Goal: Task Accomplishment & Management: Complete application form

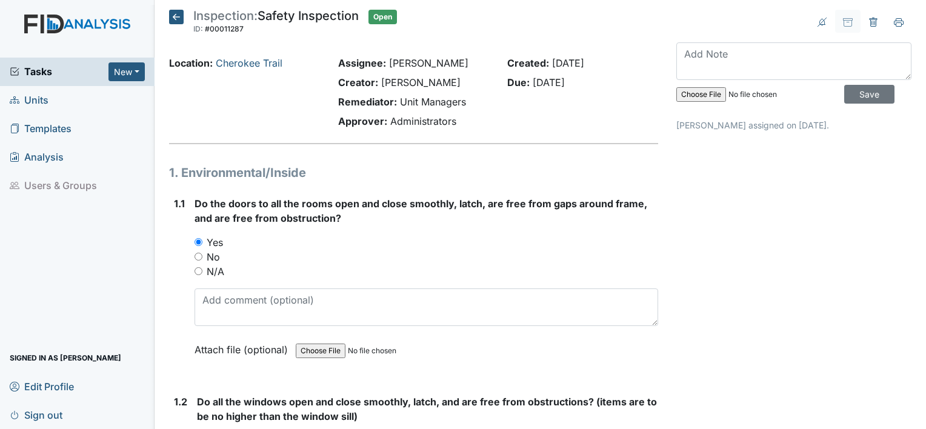
scroll to position [6936, 0]
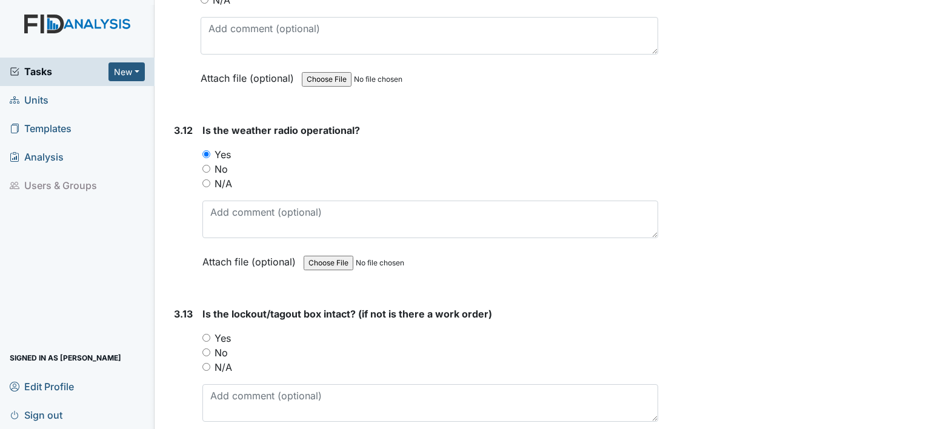
click at [201, 315] on div "3.13 Is the lockout/tagout box intact? (if not is there a work order) You must …" at bounding box center [413, 389] width 489 height 164
click at [205, 334] on input "Yes" at bounding box center [206, 338] width 8 height 8
radio input "true"
click at [175, 360] on div "3.13" at bounding box center [183, 389] width 19 height 164
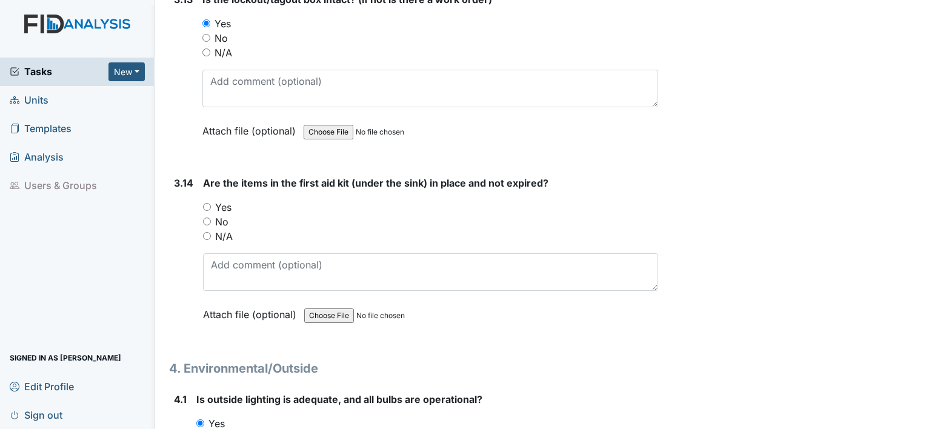
scroll to position [7251, 0]
click at [204, 202] on input "Yes" at bounding box center [207, 206] width 8 height 8
radio input "true"
drag, startPoint x: 178, startPoint y: 293, endPoint x: 168, endPoint y: 300, distance: 12.3
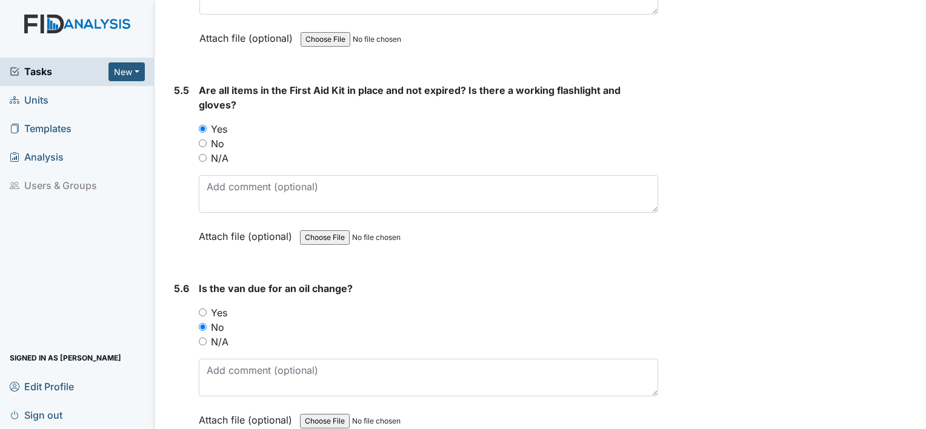
scroll to position [9311, 0]
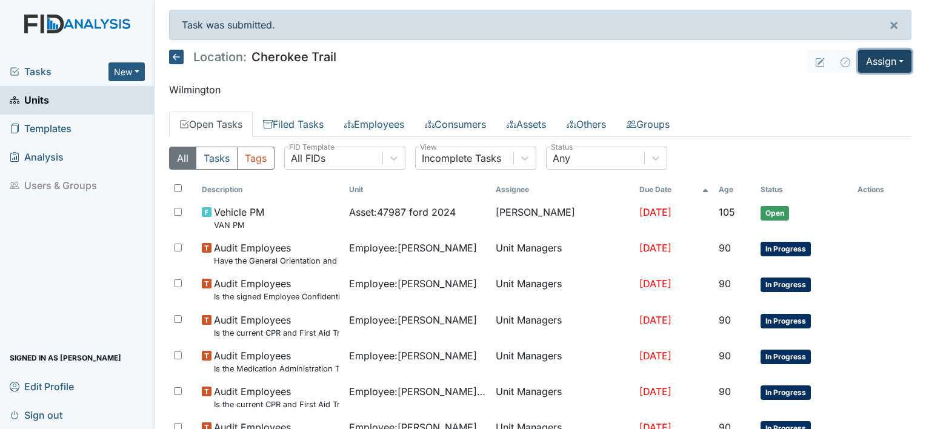
drag, startPoint x: 885, startPoint y: 61, endPoint x: 862, endPoint y: 60, distance: 23.1
click at [862, 60] on button "Assign" at bounding box center [884, 61] width 53 height 23
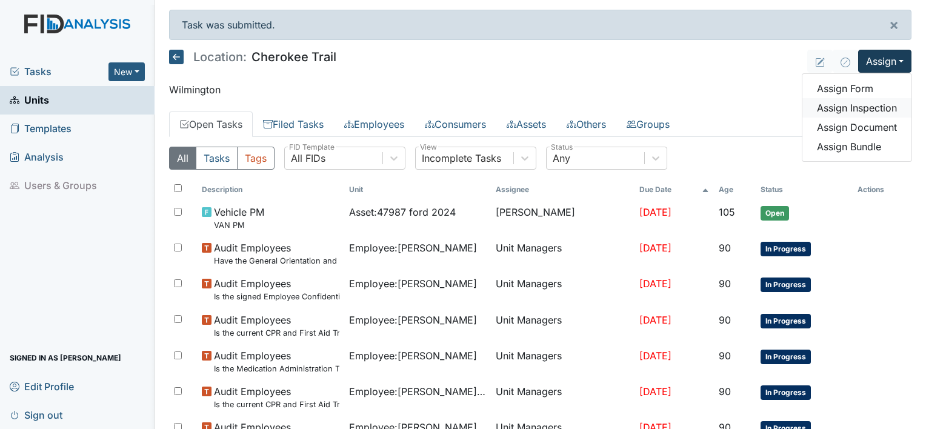
click at [872, 102] on link "Assign Inspection" at bounding box center [856, 107] width 109 height 19
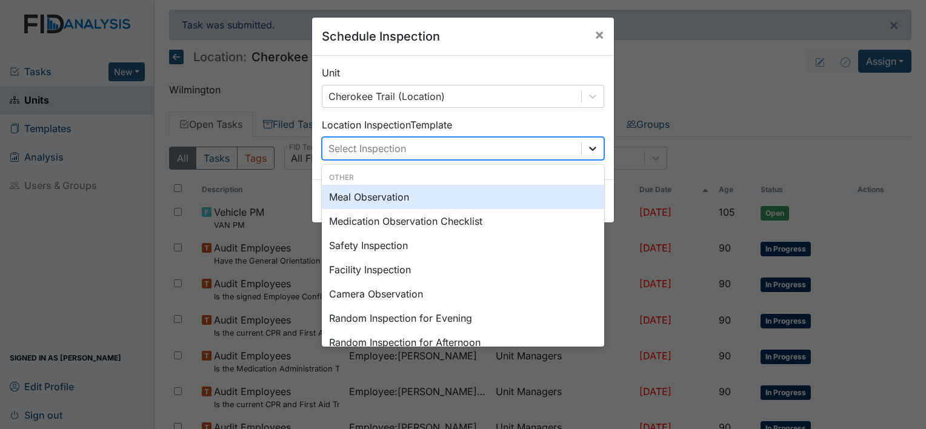
click at [586, 149] on icon at bounding box center [592, 148] width 12 height 12
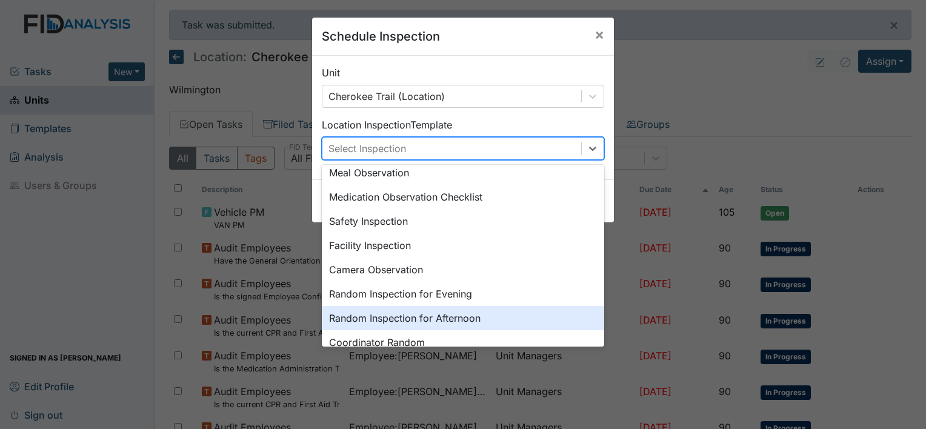
scroll to position [48, 0]
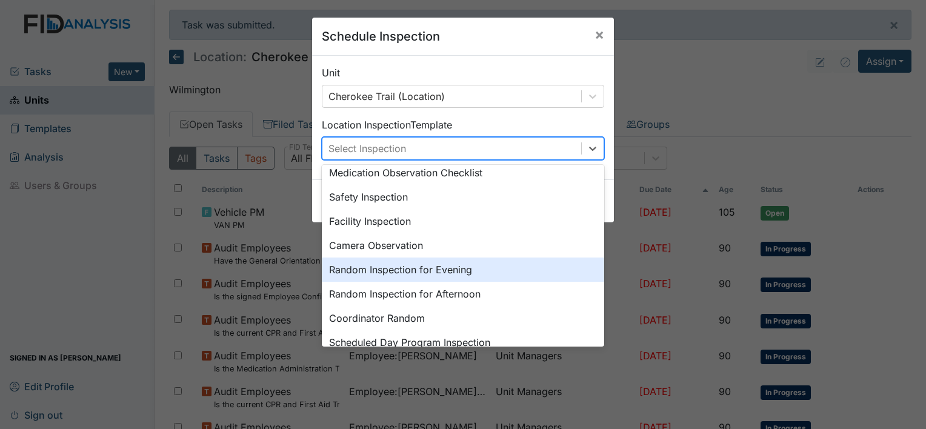
click at [494, 271] on div "Random Inspection for Evening" at bounding box center [463, 269] width 282 height 24
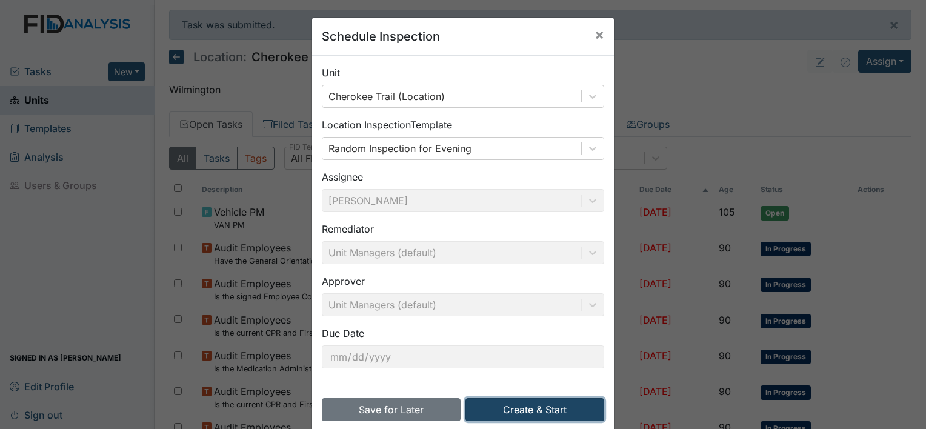
click at [524, 412] on button "Create & Start" at bounding box center [534, 409] width 139 height 23
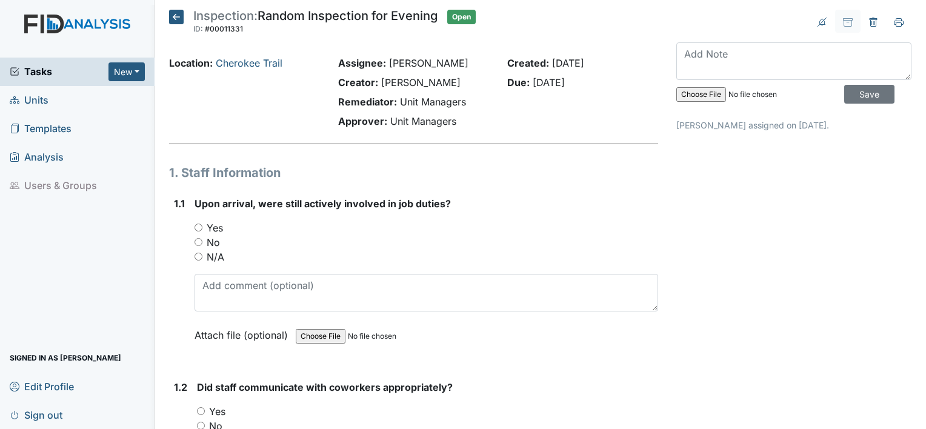
click at [198, 242] on input "No" at bounding box center [198, 242] width 8 height 8
radio input "true"
click at [184, 317] on div "1.1" at bounding box center [179, 278] width 11 height 164
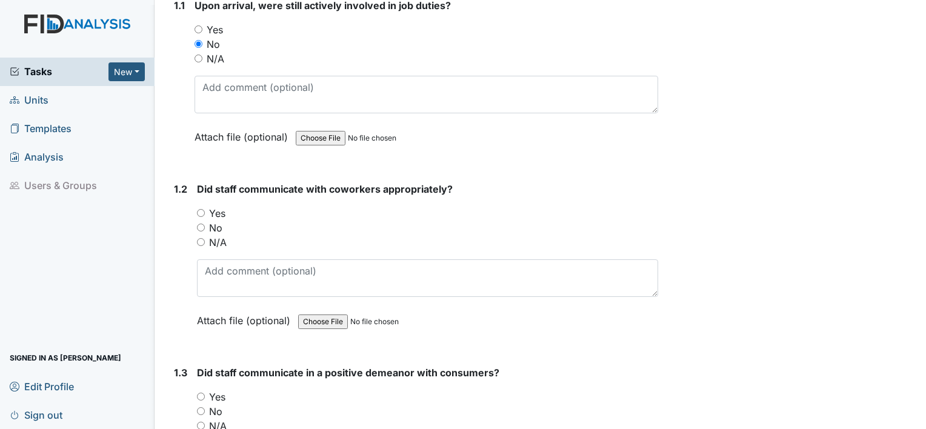
scroll to position [218, 0]
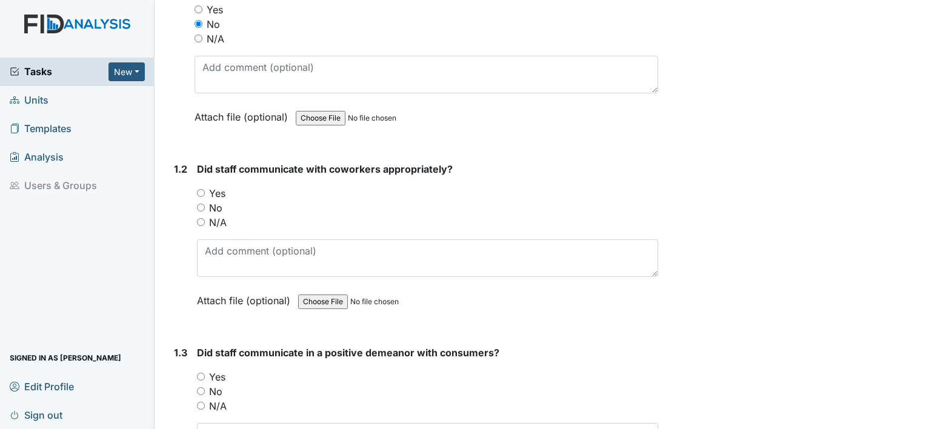
click at [201, 195] on input "Yes" at bounding box center [201, 193] width 8 height 8
radio input "true"
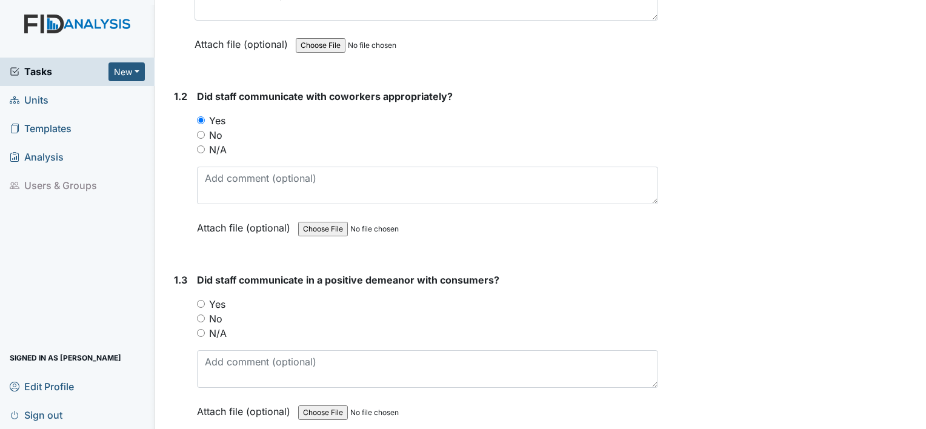
scroll to position [315, 0]
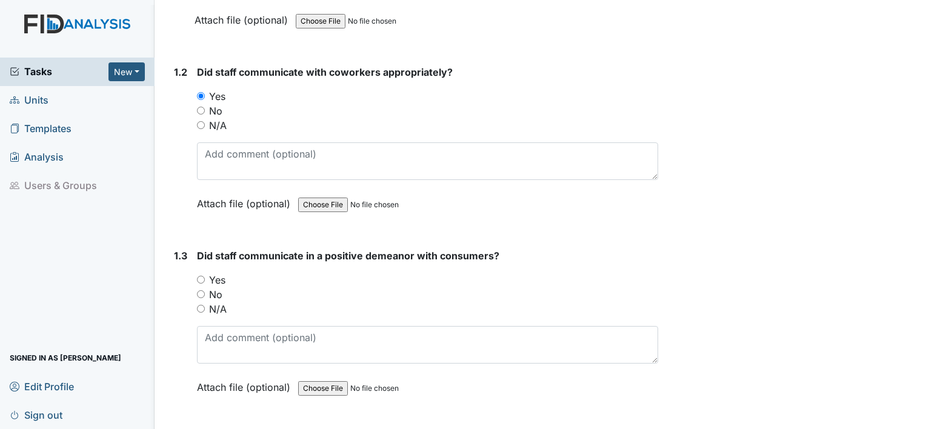
click at [201, 293] on input "No" at bounding box center [201, 294] width 8 height 8
radio input "true"
drag, startPoint x: 185, startPoint y: 304, endPoint x: 176, endPoint y: 294, distance: 13.3
click at [176, 294] on div "1.3" at bounding box center [180, 330] width 13 height 164
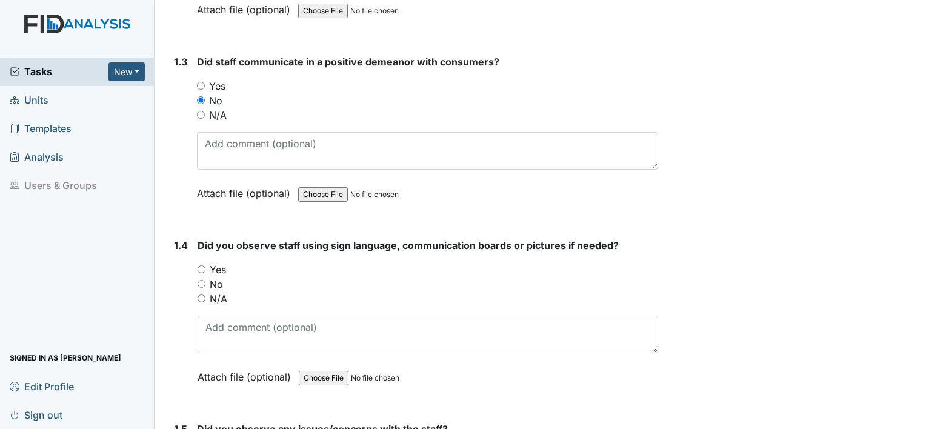
scroll to position [533, 0]
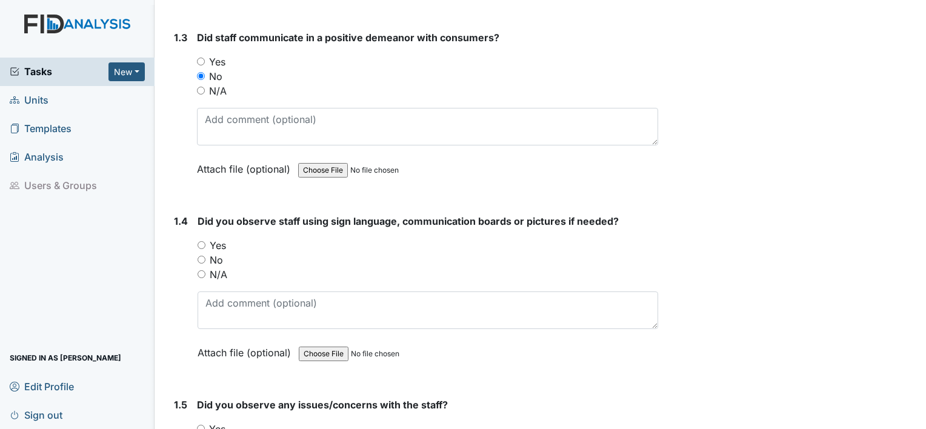
click at [201, 270] on input "N/A" at bounding box center [202, 274] width 8 height 8
radio input "true"
click at [177, 302] on div "1.4" at bounding box center [181, 296] width 14 height 164
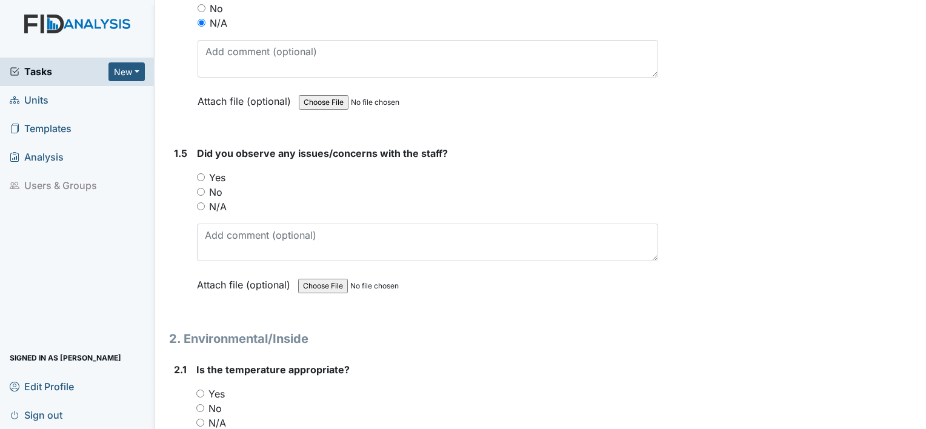
scroll to position [800, 0]
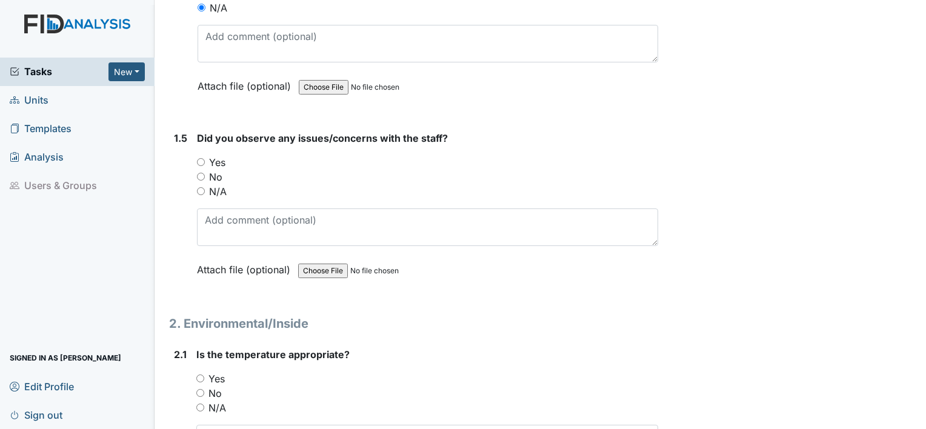
click at [200, 159] on input "Yes" at bounding box center [201, 162] width 8 height 8
radio input "true"
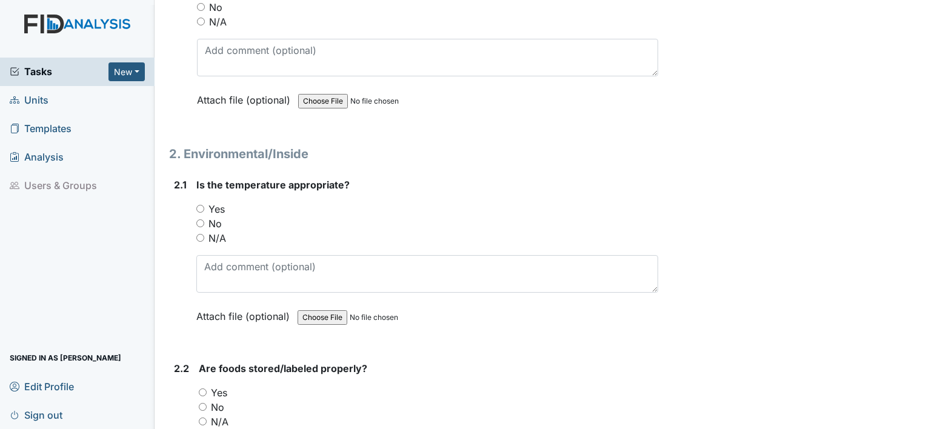
scroll to position [994, 0]
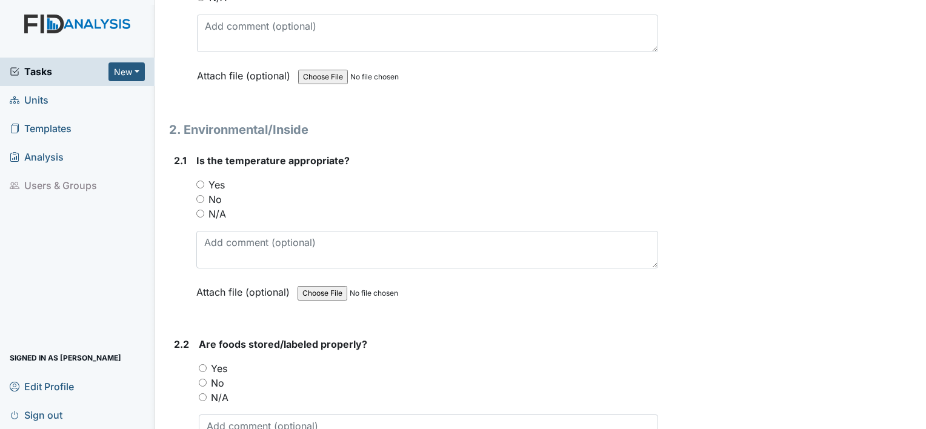
click at [202, 181] on input "Yes" at bounding box center [200, 185] width 8 height 8
radio input "true"
click at [201, 364] on input "Yes" at bounding box center [203, 368] width 8 height 8
radio input "true"
drag, startPoint x: 179, startPoint y: 380, endPoint x: 167, endPoint y: 387, distance: 14.1
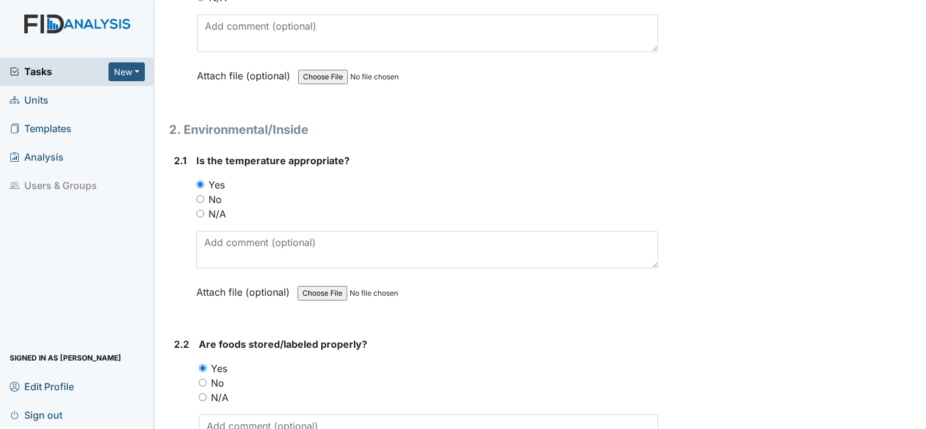
drag, startPoint x: 167, startPoint y: 387, endPoint x: 170, endPoint y: 403, distance: 16.5
click at [170, 403] on div "2.2 Are foods stored/labeled properly? You must select one of the below options…" at bounding box center [413, 419] width 489 height 164
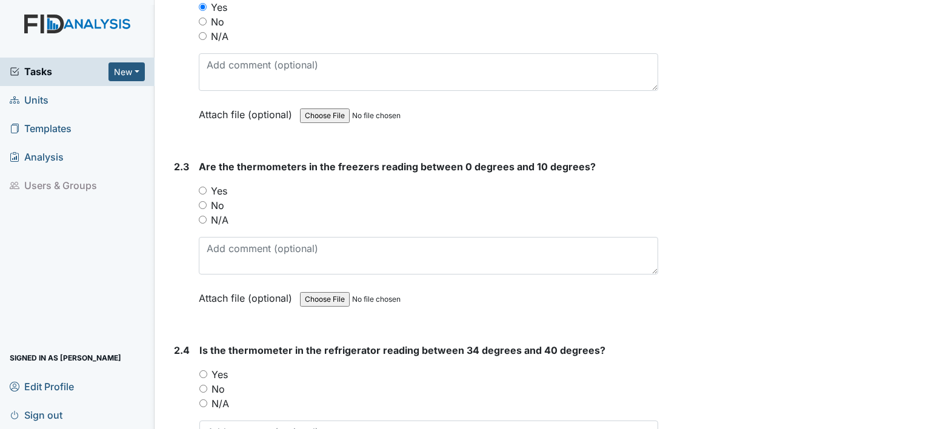
scroll to position [1357, 0]
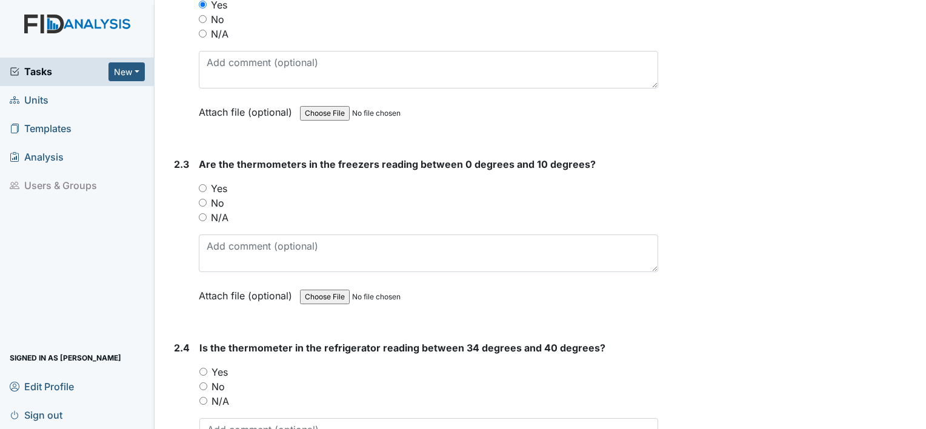
click at [204, 184] on input "Yes" at bounding box center [203, 188] width 8 height 8
radio input "true"
click at [202, 368] on input "Yes" at bounding box center [203, 372] width 8 height 8
radio input "true"
click at [190, 365] on div "2.4 Is the thermometer in the refrigerator reading between 34 degrees and 40 de…" at bounding box center [413, 422] width 489 height 164
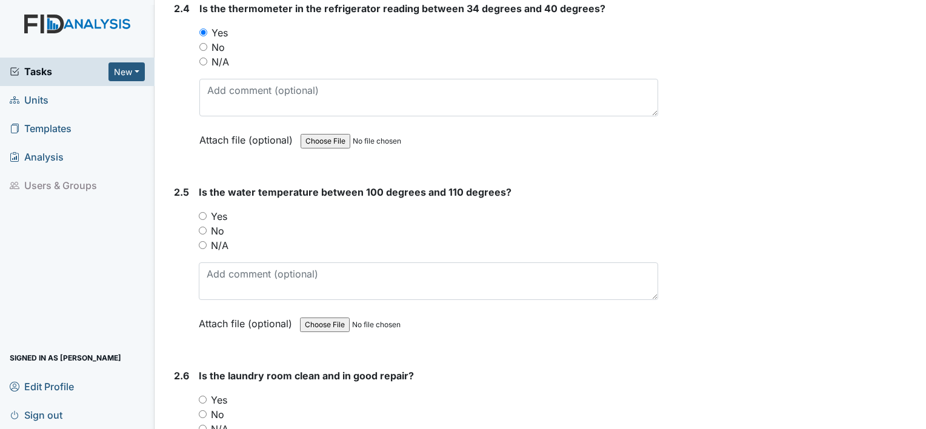
scroll to position [1672, 0]
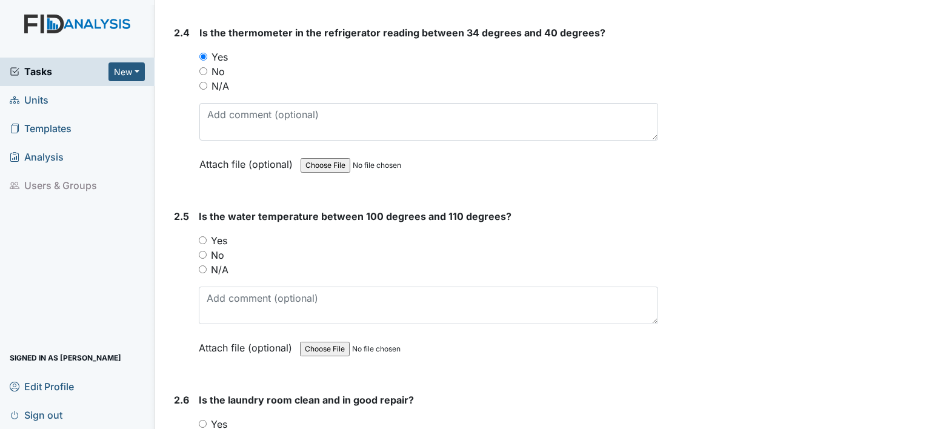
click at [199, 233] on div "2.5 Is the water temperature between 100 degrees and 110 degrees? You must sele…" at bounding box center [413, 291] width 489 height 164
click at [199, 236] on input "Yes" at bounding box center [203, 240] width 8 height 8
radio input "true"
click at [176, 267] on div "2.5" at bounding box center [181, 291] width 15 height 164
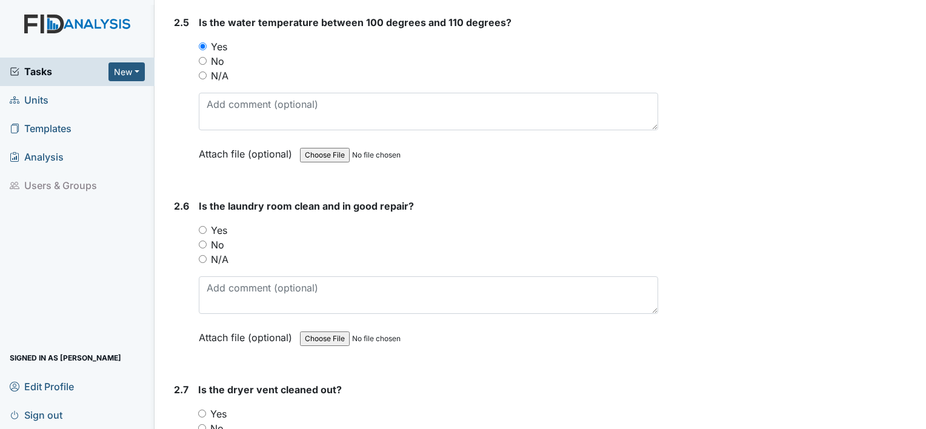
scroll to position [1890, 0]
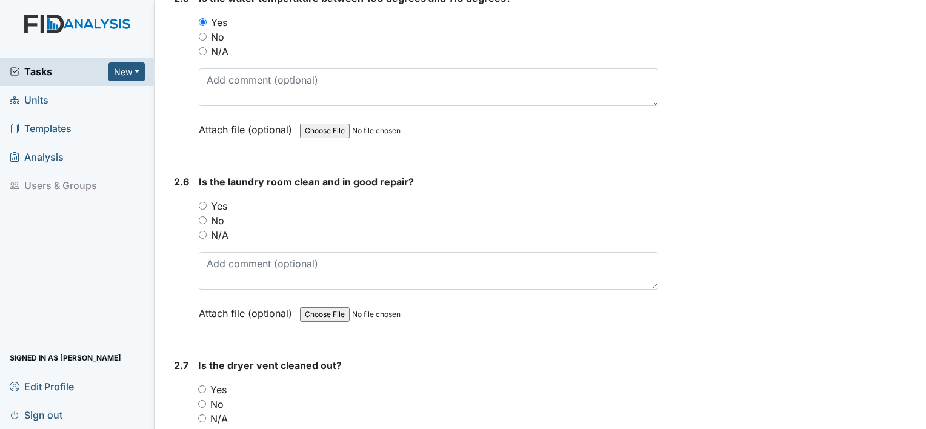
click at [199, 216] on input "No" at bounding box center [203, 220] width 8 height 8
radio input "true"
click at [199, 400] on input "No" at bounding box center [202, 404] width 8 height 8
radio input "true"
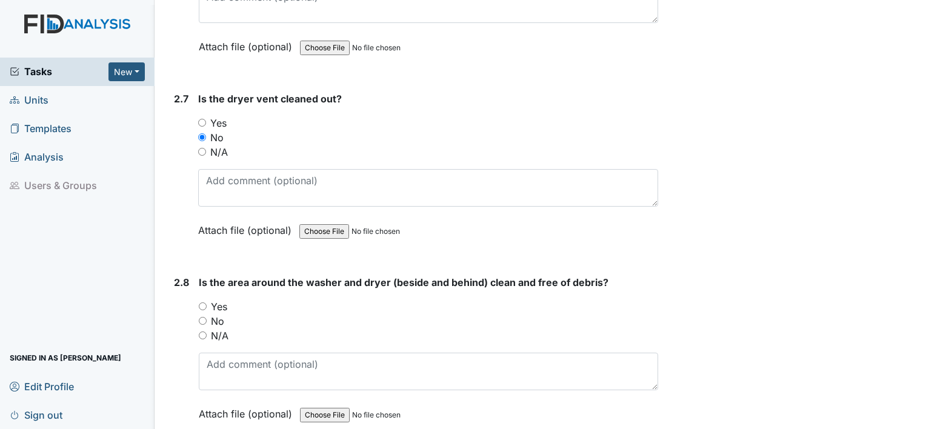
scroll to position [2133, 0]
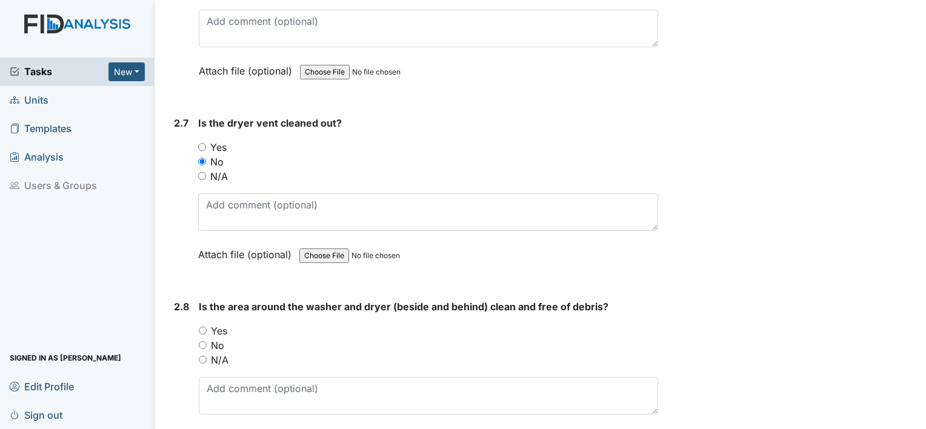
click at [201, 327] on input "Yes" at bounding box center [203, 331] width 8 height 8
radio input "true"
click at [177, 340] on div "2.8" at bounding box center [181, 381] width 15 height 164
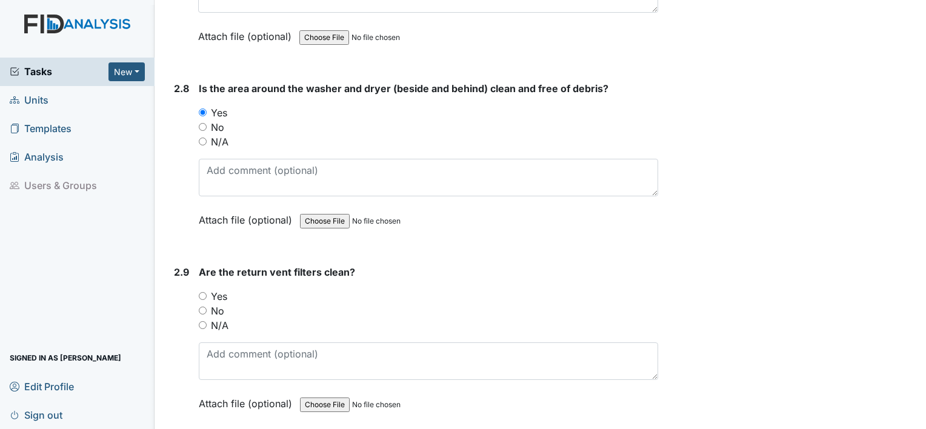
scroll to position [2375, 0]
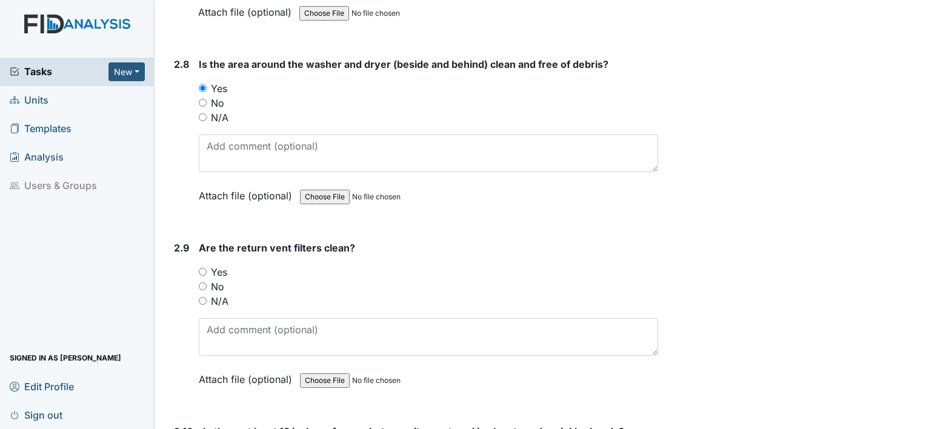
click at [204, 268] on input "Yes" at bounding box center [203, 272] width 8 height 8
radio input "true"
click at [174, 306] on div "2.9" at bounding box center [181, 323] width 15 height 164
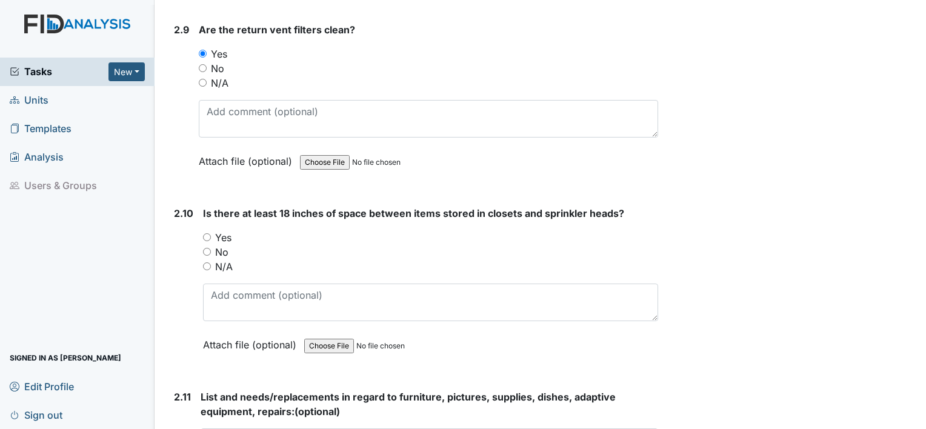
scroll to position [2617, 0]
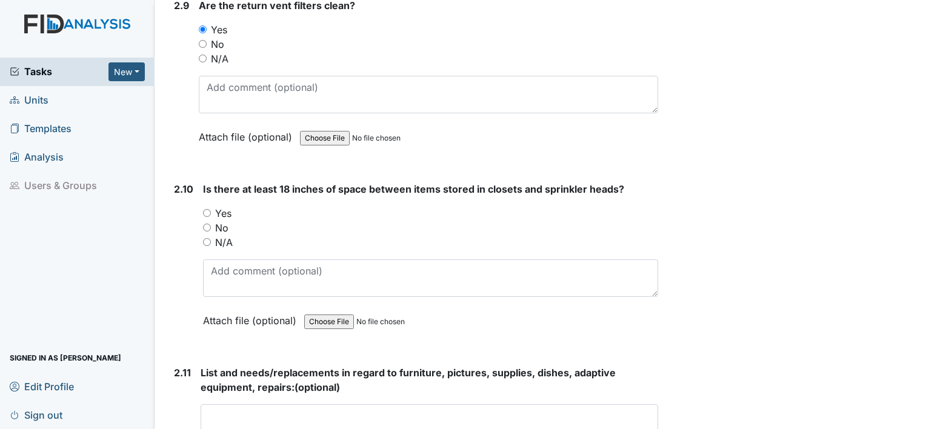
drag, startPoint x: 204, startPoint y: 204, endPoint x: 185, endPoint y: 193, distance: 21.2
click at [185, 193] on div "2.10" at bounding box center [183, 264] width 19 height 164
click at [204, 209] on input "Yes" at bounding box center [207, 213] width 8 height 8
radio input "true"
drag, startPoint x: 187, startPoint y: 291, endPoint x: 187, endPoint y: 313, distance: 22.4
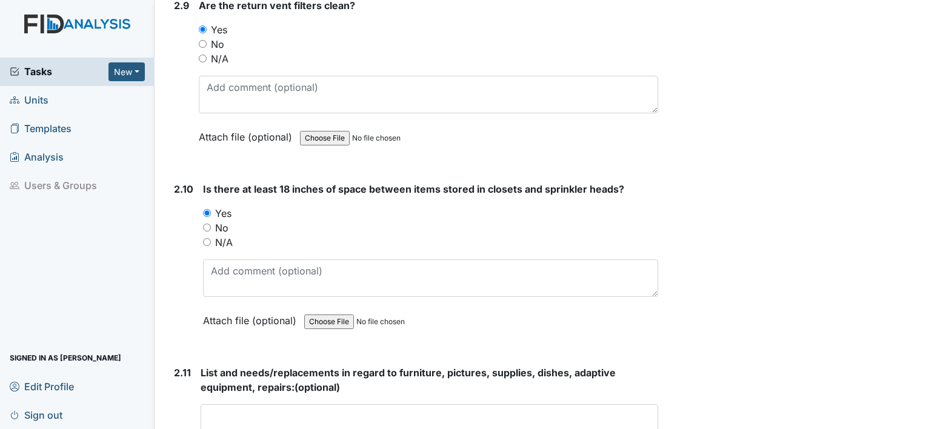
click at [187, 313] on div "2.10" at bounding box center [183, 264] width 19 height 164
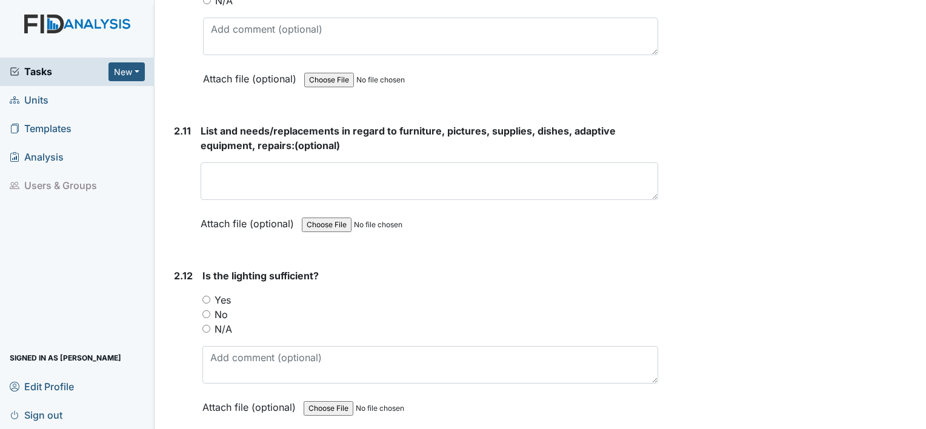
scroll to position [2860, 0]
click at [202, 286] on div "2.12 Is the lighting sufficient? You must select one of the below options. Yes …" at bounding box center [413, 350] width 489 height 164
click at [205, 295] on input "Yes" at bounding box center [206, 299] width 8 height 8
radio input "true"
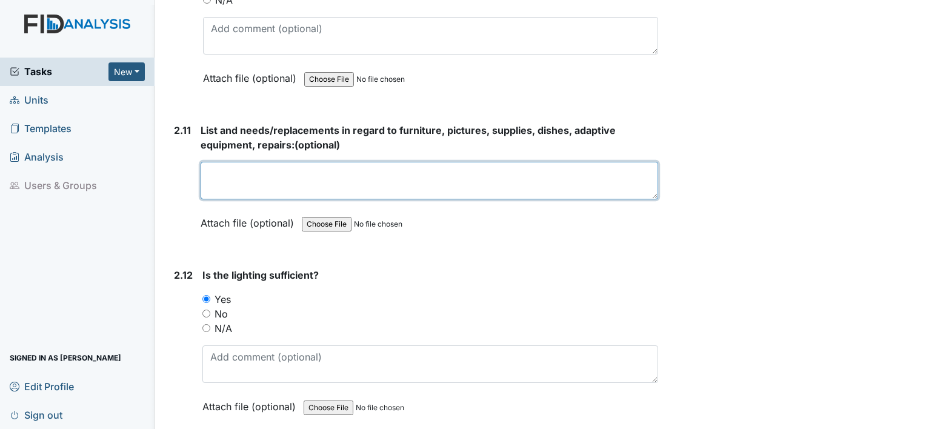
click at [231, 168] on textarea at bounding box center [429, 181] width 457 height 38
type textarea "None"
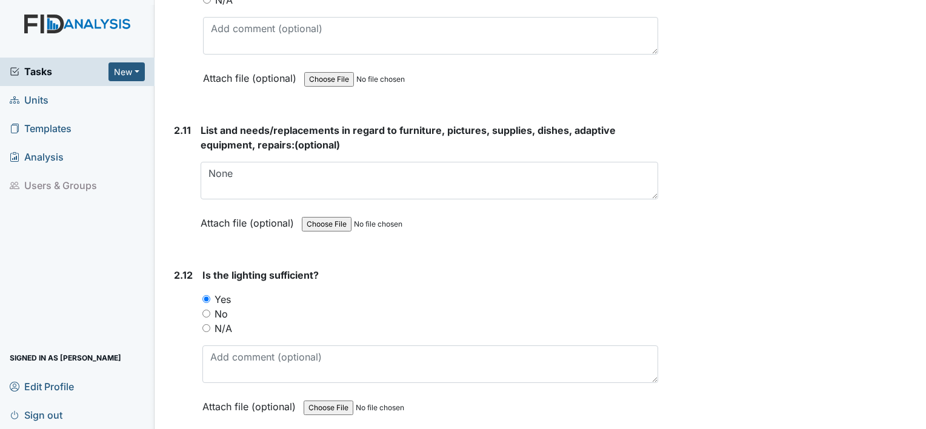
click at [176, 211] on div "2.11" at bounding box center [182, 185] width 17 height 125
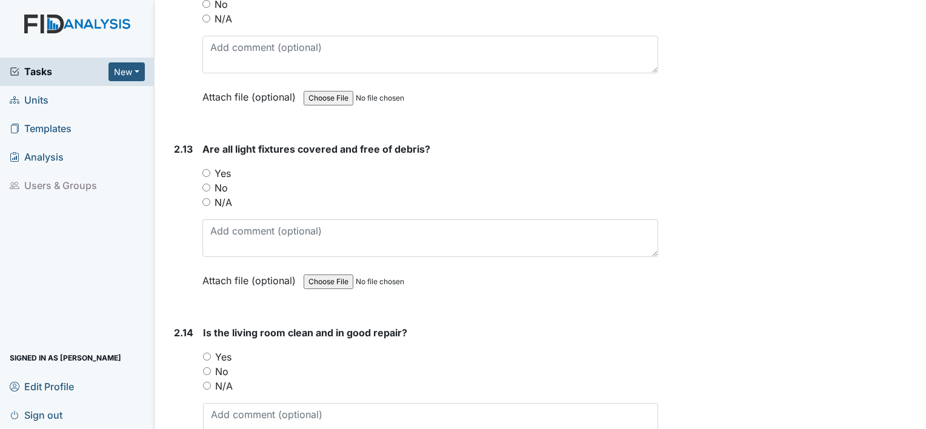
scroll to position [3223, 0]
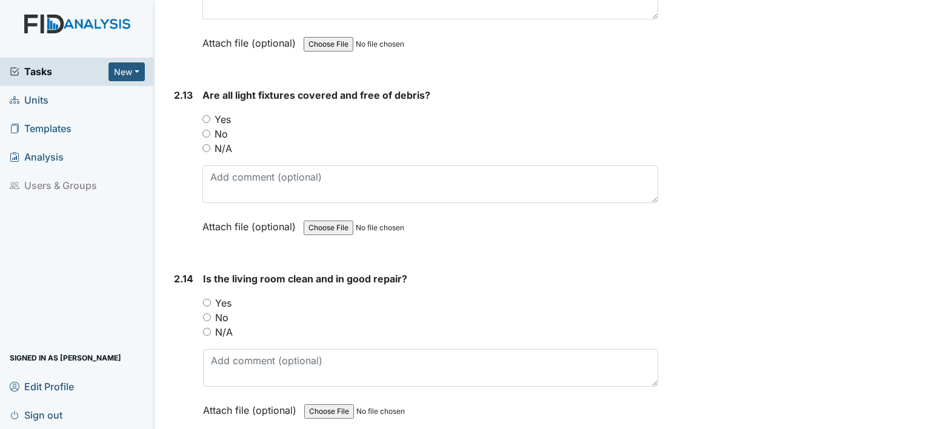
click at [207, 115] on input "Yes" at bounding box center [206, 119] width 8 height 8
radio input "true"
click at [206, 299] on input "Yes" at bounding box center [207, 303] width 8 height 8
radio input "true"
click at [170, 303] on div "2.14 Is the living room clean and in good repair? You must select one of the be…" at bounding box center [413, 353] width 489 height 164
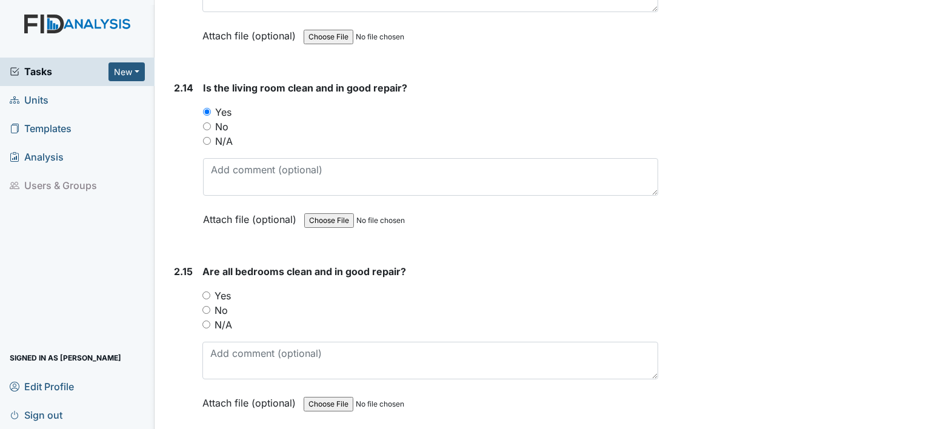
scroll to position [3465, 0]
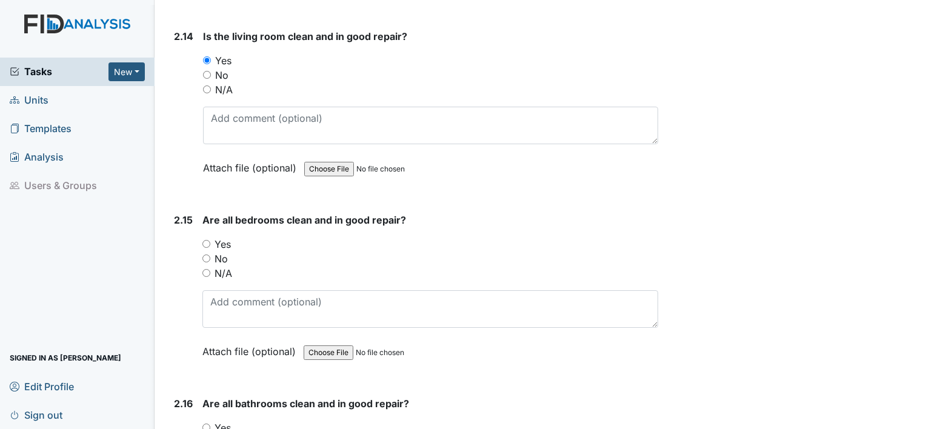
click at [204, 240] on input "Yes" at bounding box center [206, 244] width 8 height 8
radio input "true"
click at [202, 254] on input "No" at bounding box center [206, 258] width 8 height 8
radio input "true"
drag, startPoint x: 206, startPoint y: 231, endPoint x: 196, endPoint y: 234, distance: 10.9
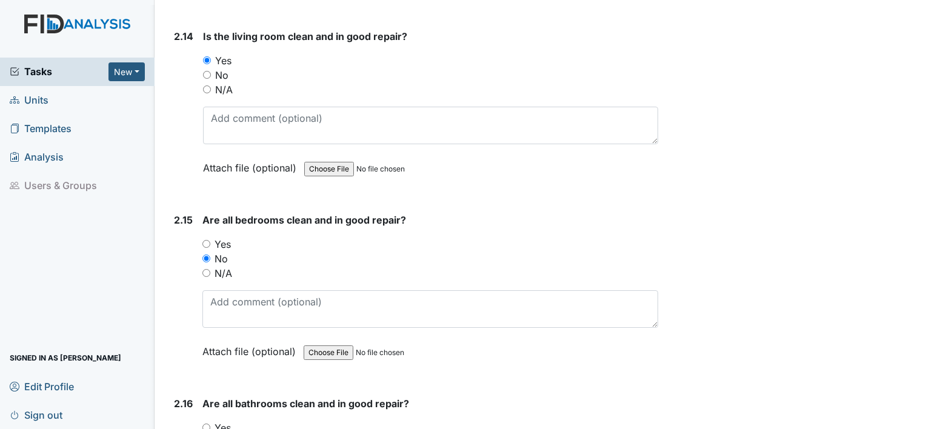
click at [196, 234] on div "2.15 Are all bedrooms clean and in good repair? You must select one of the belo…" at bounding box center [413, 295] width 489 height 164
click at [206, 240] on input "Yes" at bounding box center [206, 244] width 8 height 8
radio input "true"
click at [185, 356] on div "2.15" at bounding box center [183, 295] width 19 height 164
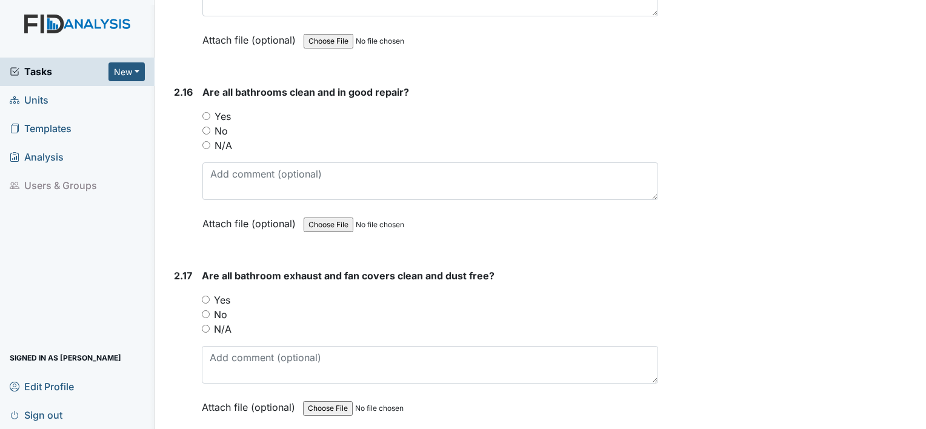
scroll to position [3780, 0]
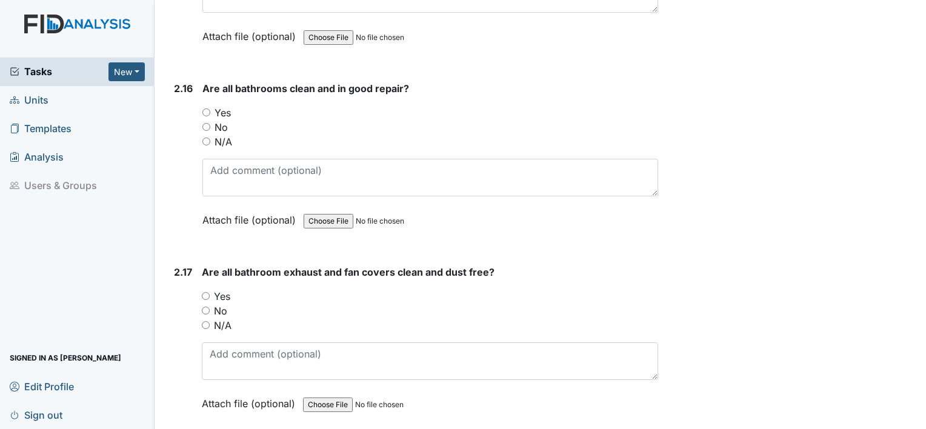
click at [208, 108] on input "Yes" at bounding box center [206, 112] width 8 height 8
radio input "true"
click at [206, 292] on input "Yes" at bounding box center [206, 296] width 8 height 8
radio input "true"
drag, startPoint x: 189, startPoint y: 334, endPoint x: 171, endPoint y: 351, distance: 24.4
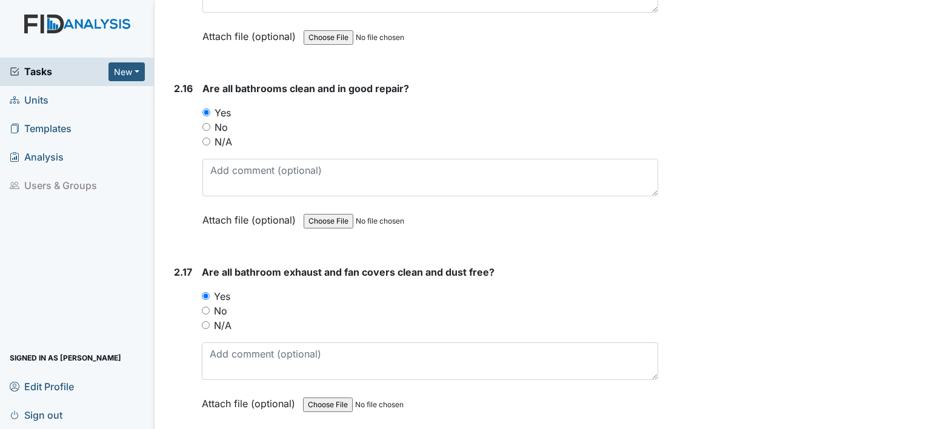
click at [171, 351] on div "2.17 Are all bathroom exhaust and fan covers clean and dust free? You must sele…" at bounding box center [413, 347] width 489 height 164
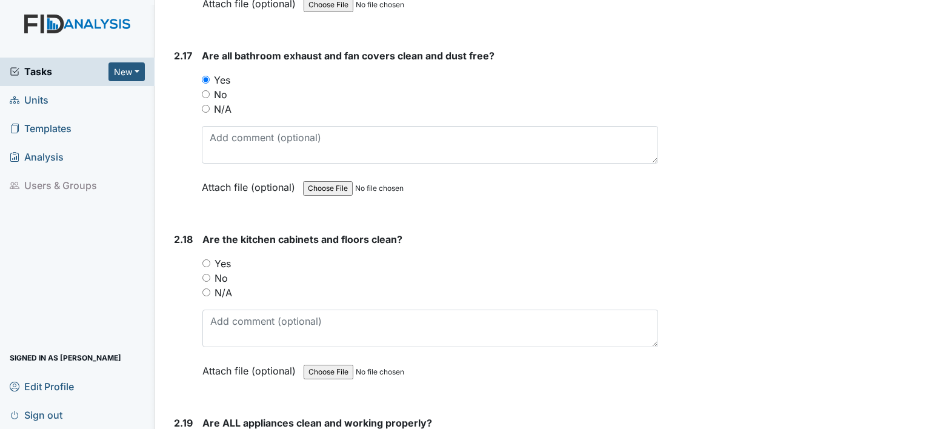
scroll to position [3999, 0]
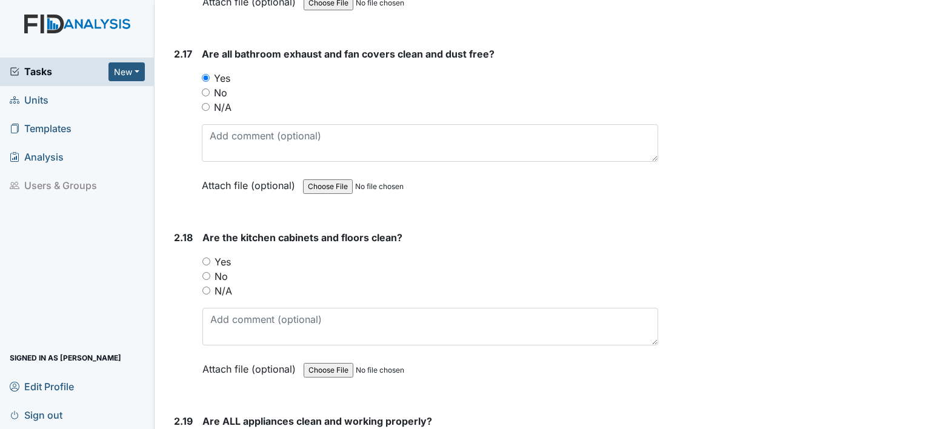
click at [205, 257] on input "Yes" at bounding box center [206, 261] width 8 height 8
radio input "true"
drag, startPoint x: 172, startPoint y: 388, endPoint x: 167, endPoint y: 391, distance: 6.6
drag, startPoint x: 167, startPoint y: 391, endPoint x: 162, endPoint y: 398, distance: 7.9
drag, startPoint x: 162, startPoint y: 398, endPoint x: 161, endPoint y: 409, distance: 11.0
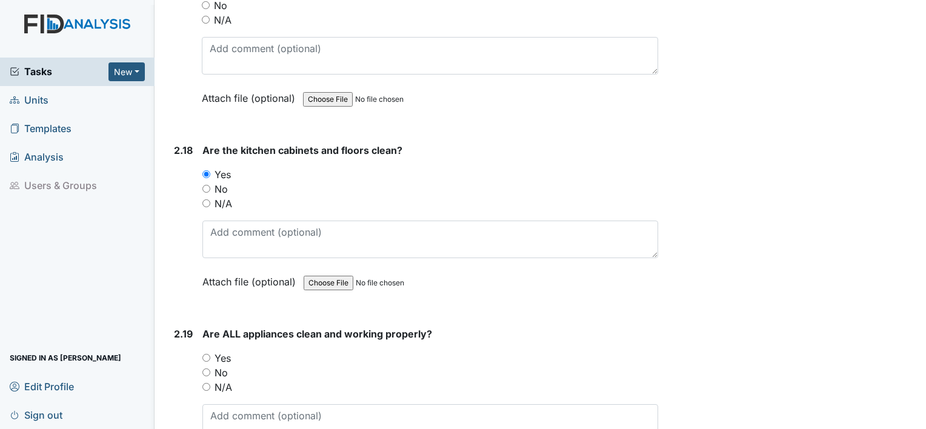
scroll to position [4096, 0]
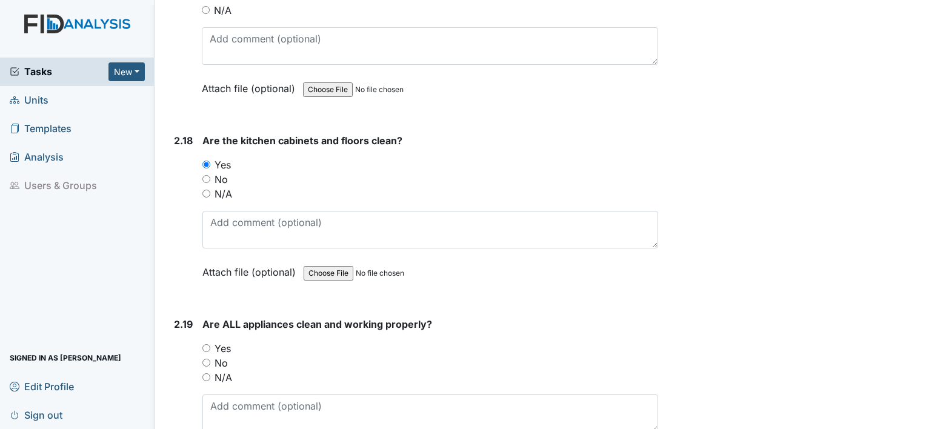
click at [207, 359] on input "No" at bounding box center [206, 363] width 8 height 8
radio input "true"
drag, startPoint x: 184, startPoint y: 356, endPoint x: 172, endPoint y: 377, distance: 24.4
click at [172, 377] on div "2.19 Are ALL appliances clean and working properly? You must select one of the …" at bounding box center [413, 399] width 489 height 164
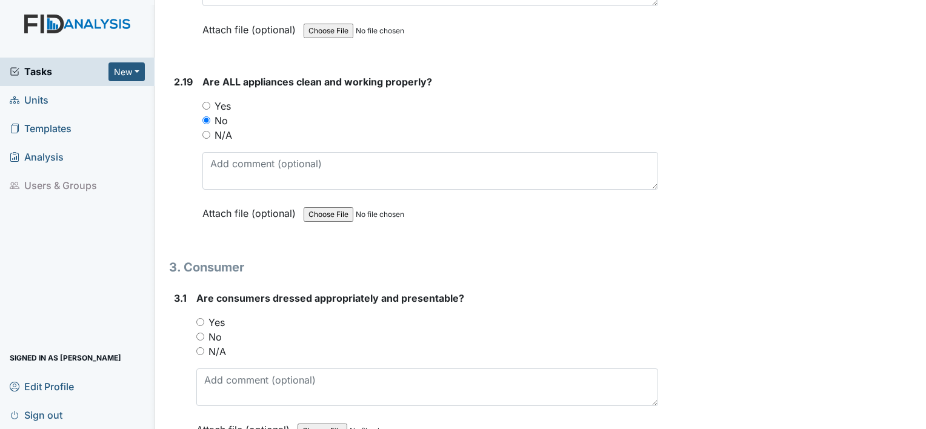
scroll to position [4362, 0]
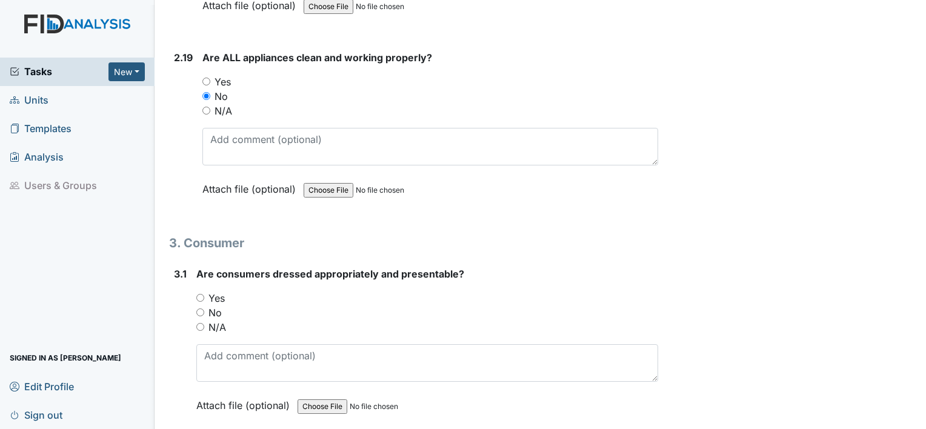
click at [199, 294] on input "Yes" at bounding box center [200, 298] width 8 height 8
radio input "true"
drag, startPoint x: 179, startPoint y: 365, endPoint x: 164, endPoint y: 365, distance: 15.8
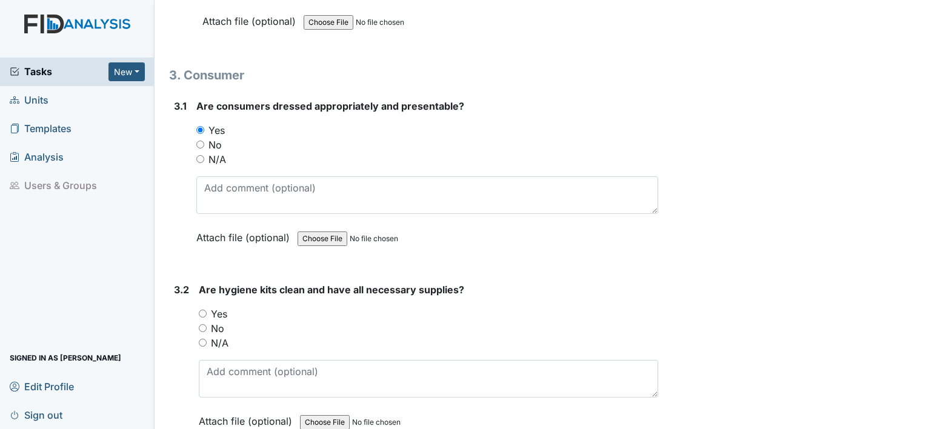
scroll to position [4677, 0]
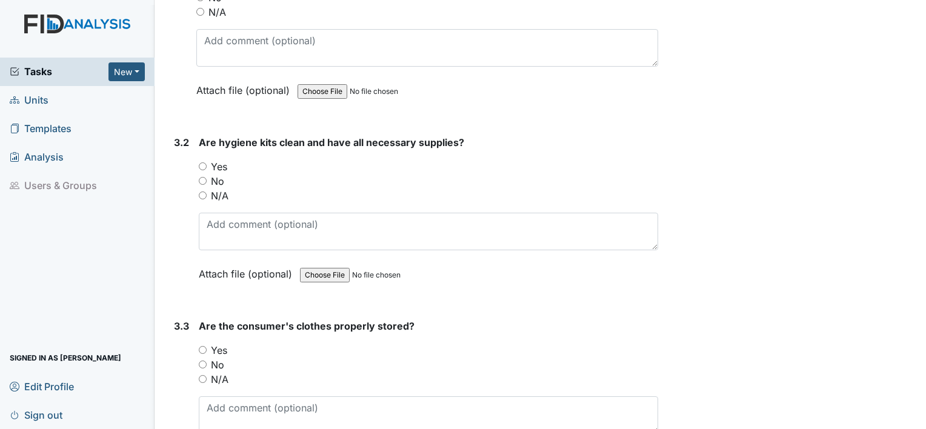
click at [202, 162] on input "Yes" at bounding box center [203, 166] width 8 height 8
radio input "true"
click at [202, 346] on input "Yes" at bounding box center [203, 350] width 8 height 8
radio input "true"
click at [179, 357] on div "3.3" at bounding box center [181, 401] width 15 height 164
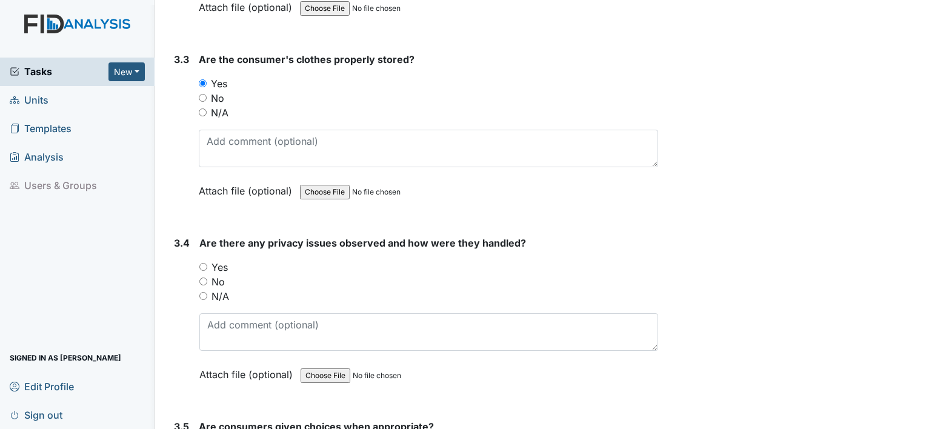
scroll to position [4968, 0]
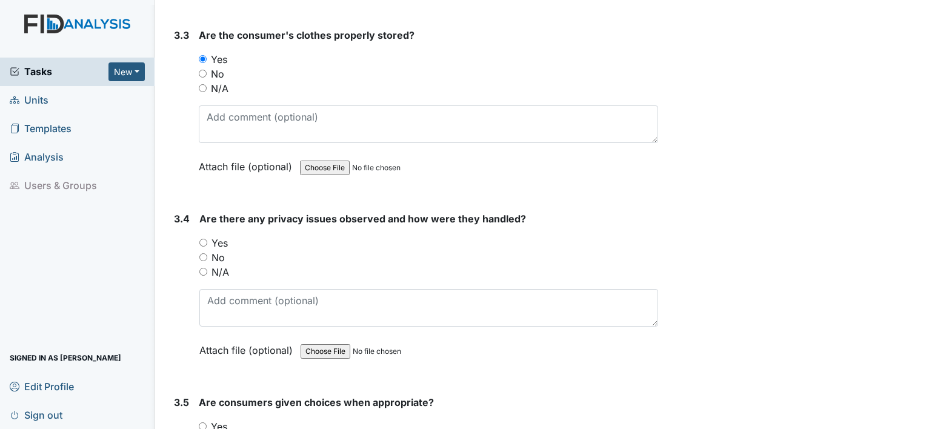
click at [202, 422] on input "Yes" at bounding box center [203, 426] width 8 height 8
radio input "true"
click at [203, 253] on input "No" at bounding box center [203, 257] width 8 height 8
radio input "true"
click at [176, 257] on div "3.4" at bounding box center [182, 293] width 16 height 164
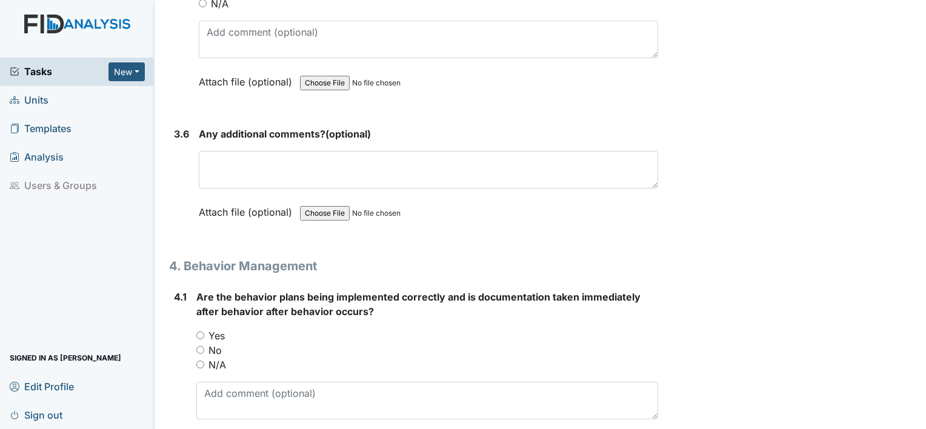
scroll to position [5477, 0]
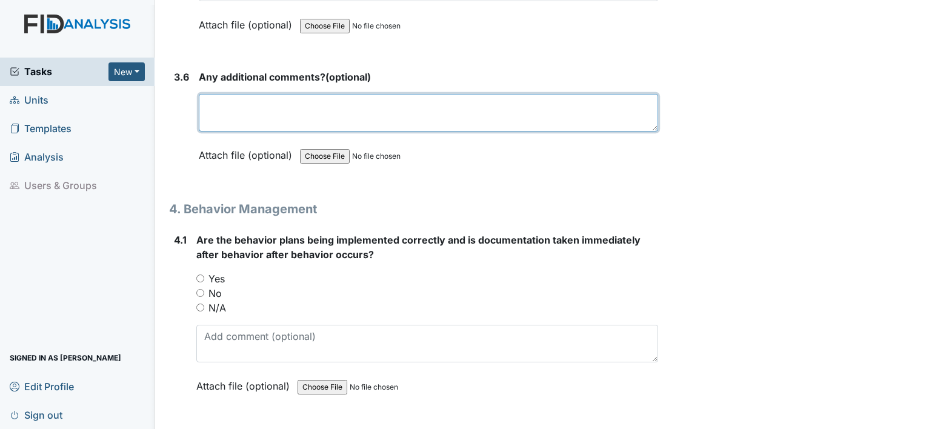
click at [233, 94] on textarea at bounding box center [428, 113] width 459 height 38
type textarea "No comments"
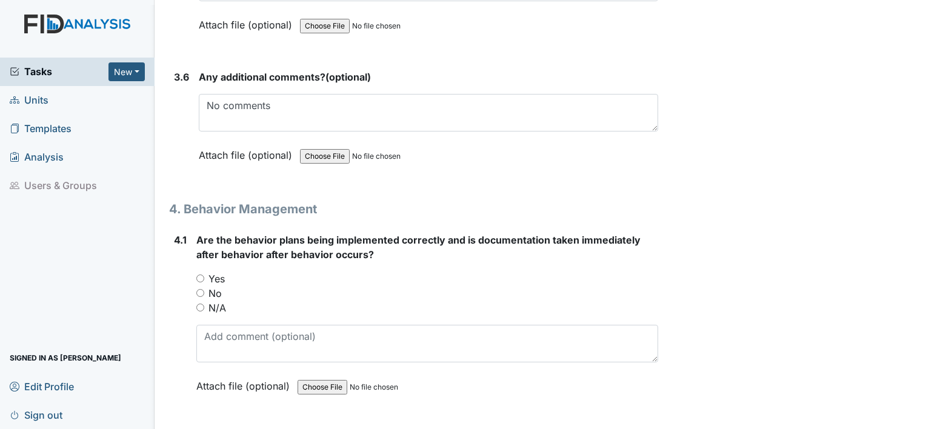
click at [199, 274] on input "Yes" at bounding box center [200, 278] width 8 height 8
radio input "true"
click at [176, 330] on div "4.1" at bounding box center [180, 322] width 13 height 179
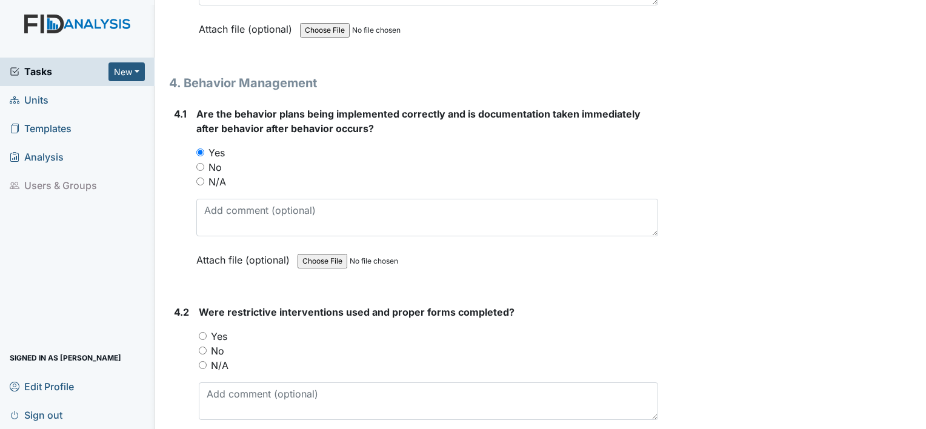
scroll to position [5622, 0]
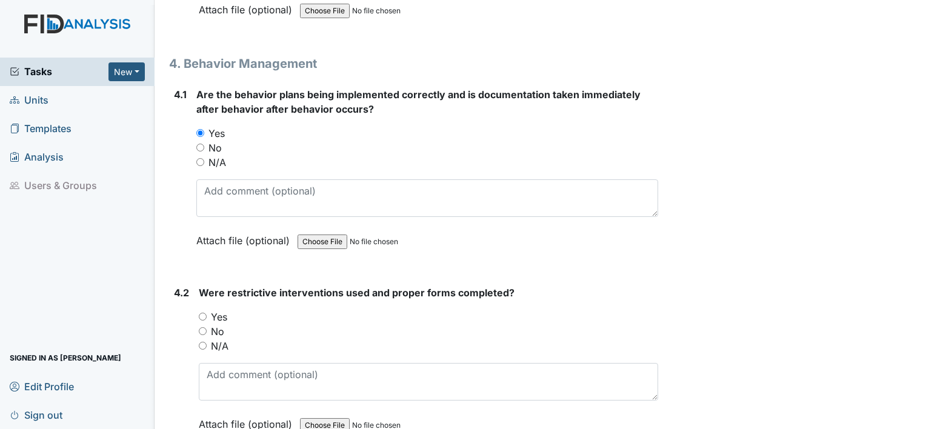
click at [202, 313] on input "Yes" at bounding box center [203, 317] width 8 height 8
radio input "true"
drag, startPoint x: 177, startPoint y: 334, endPoint x: 167, endPoint y: 359, distance: 26.7
drag, startPoint x: 167, startPoint y: 359, endPoint x: 171, endPoint y: 378, distance: 19.7
click at [171, 378] on div "4.2 Were restrictive interventions used and proper forms completed? You must se…" at bounding box center [413, 367] width 489 height 164
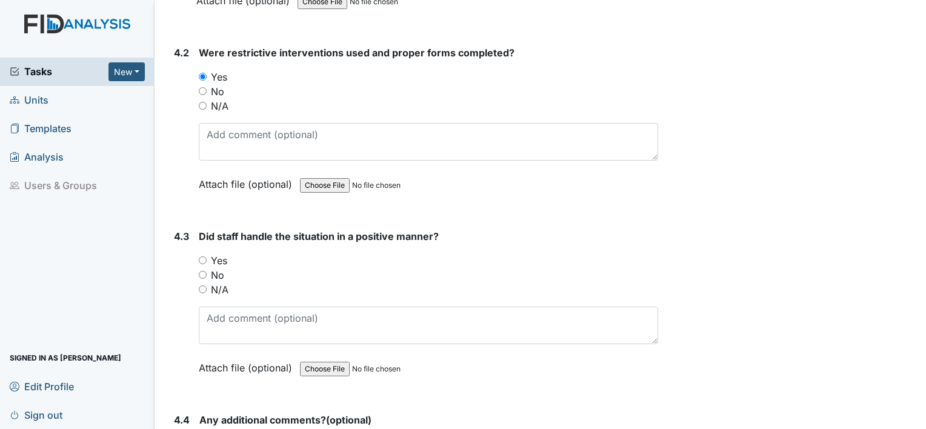
scroll to position [5865, 0]
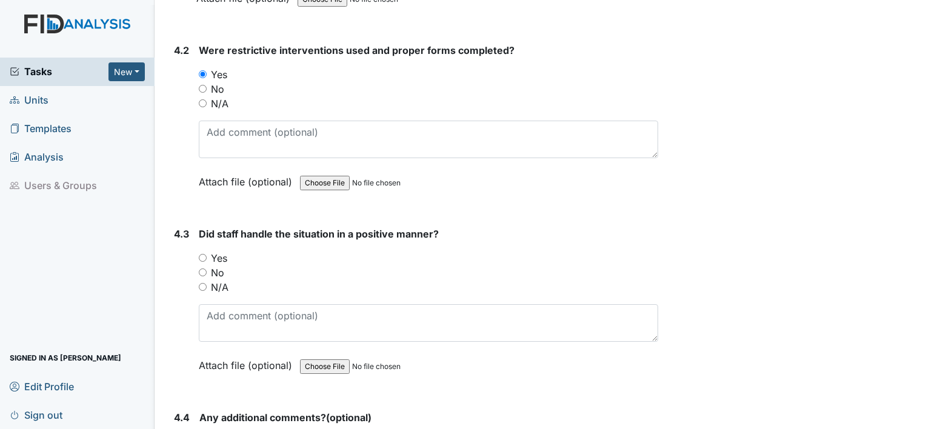
click at [202, 254] on input "Yes" at bounding box center [203, 258] width 8 height 8
radio input "true"
drag, startPoint x: 179, startPoint y: 333, endPoint x: 172, endPoint y: 367, distance: 35.3
drag, startPoint x: 172, startPoint y: 367, endPoint x: 164, endPoint y: 380, distance: 15.8
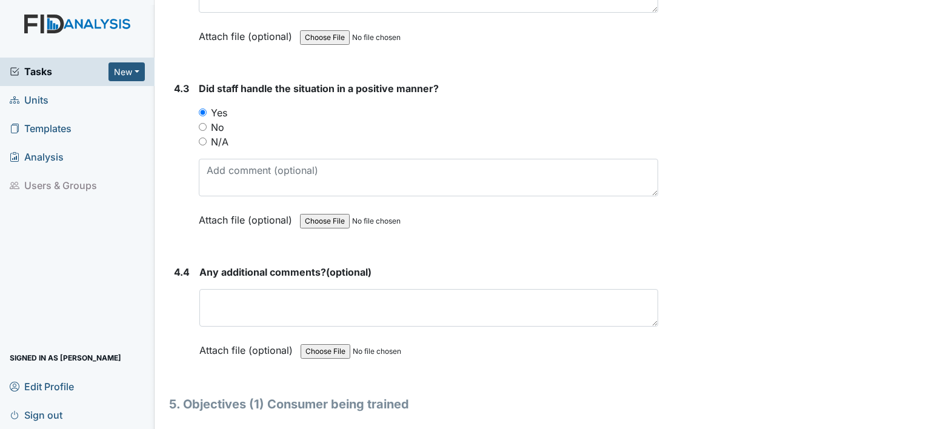
scroll to position [6034, 0]
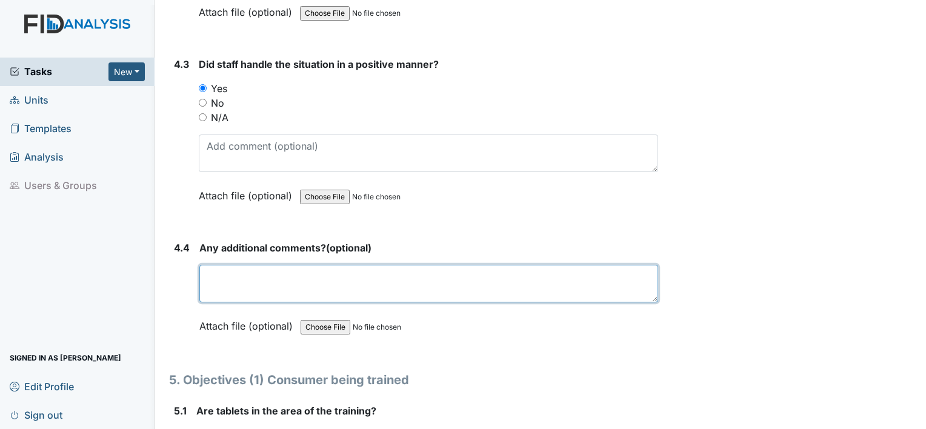
click at [246, 265] on textarea at bounding box center [428, 284] width 459 height 38
type textarea "None"
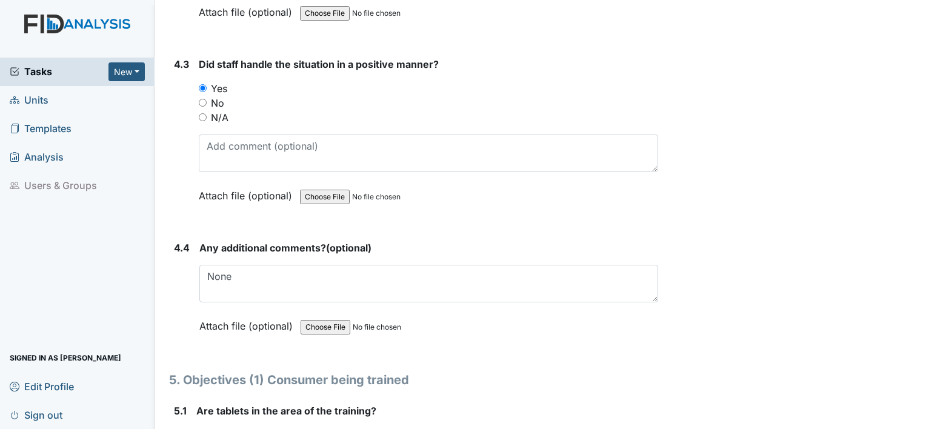
drag, startPoint x: 170, startPoint y: 321, endPoint x: 167, endPoint y: 337, distance: 15.9
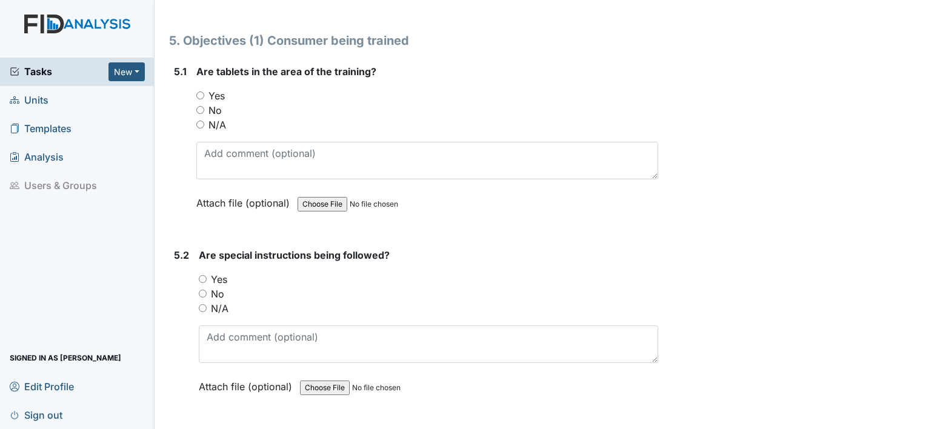
scroll to position [6398, 0]
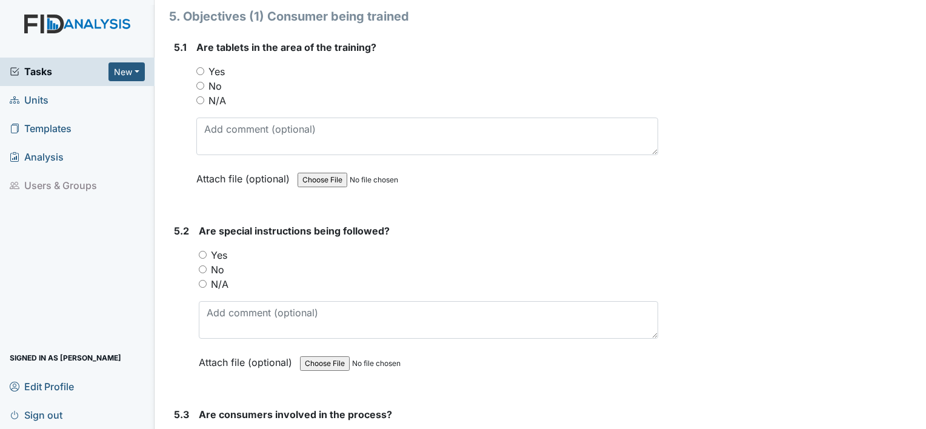
click at [204, 251] on input "Yes" at bounding box center [203, 255] width 8 height 8
radio input "true"
click at [198, 67] on input "Yes" at bounding box center [200, 71] width 8 height 8
radio input "true"
click at [179, 365] on div "5.2" at bounding box center [181, 306] width 15 height 164
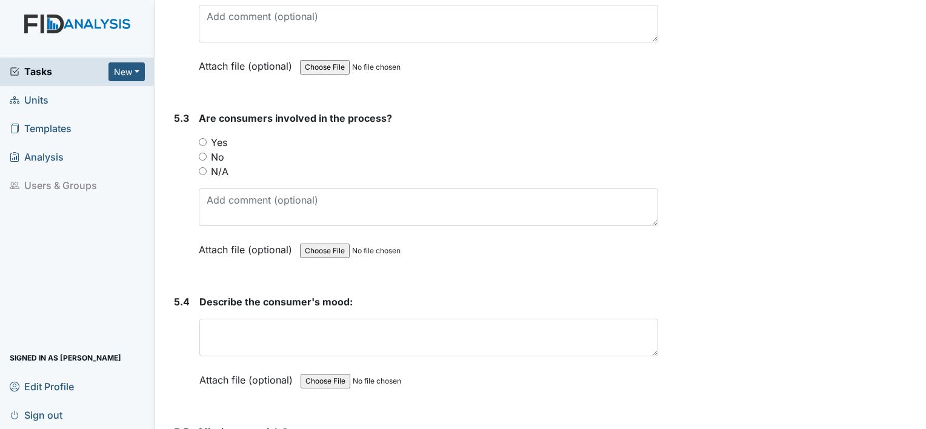
scroll to position [6761, 0]
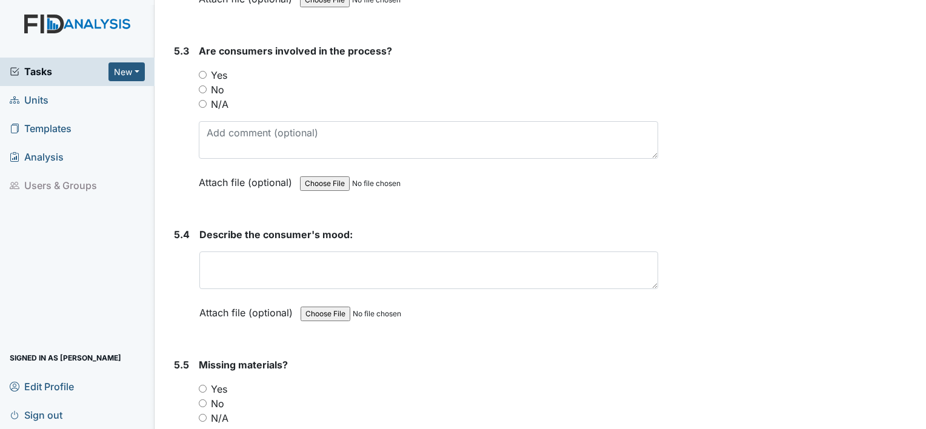
click at [202, 85] on input "No" at bounding box center [203, 89] width 8 height 8
radio input "true"
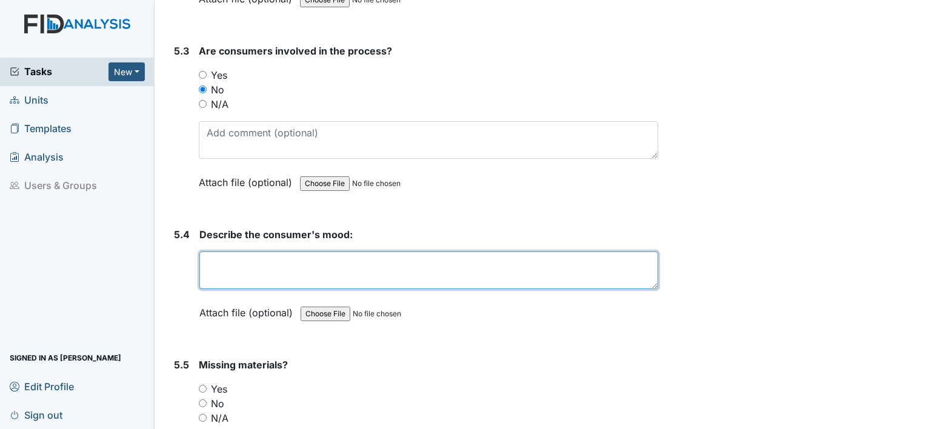
click at [242, 251] on textarea at bounding box center [428, 270] width 459 height 38
type textarea "G"
type textarea "Consumer's in a good mood"
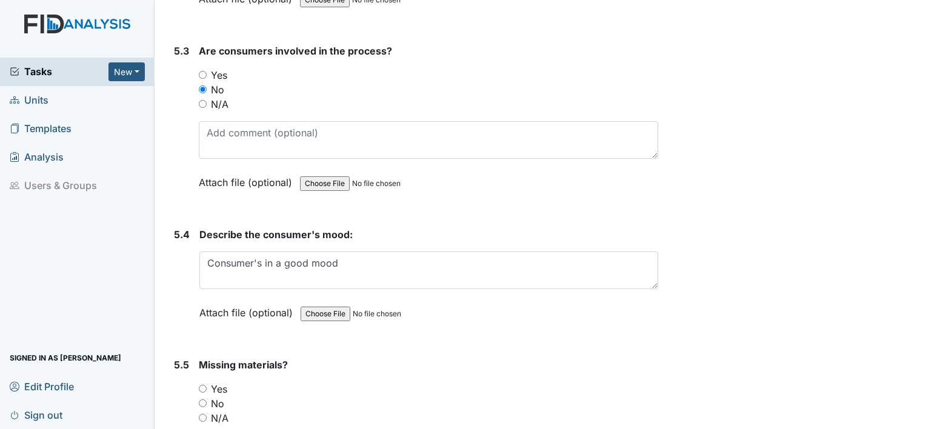
click at [201, 385] on input "Yes" at bounding box center [203, 389] width 8 height 8
radio input "true"
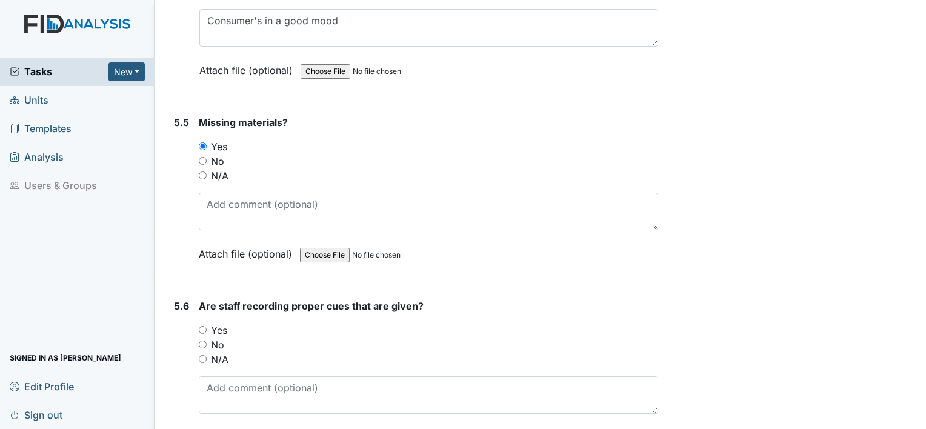
scroll to position [7028, 0]
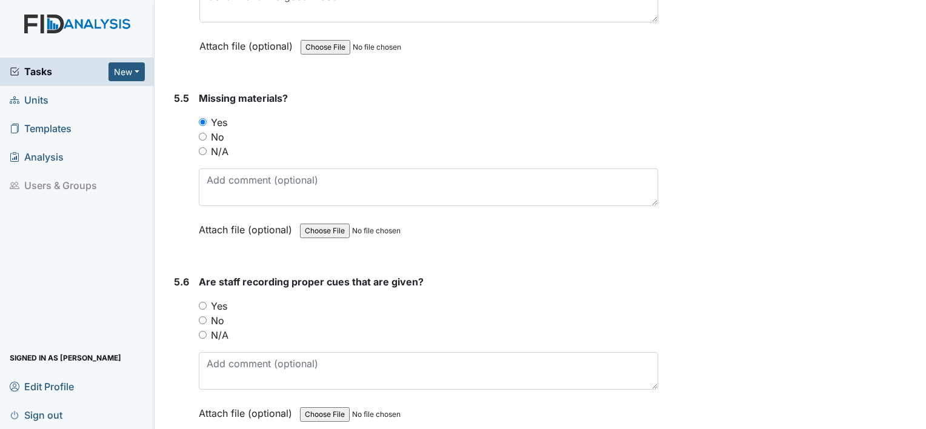
click at [202, 316] on input "No" at bounding box center [203, 320] width 8 height 8
radio input "true"
click at [190, 313] on div "5.6 Are staff recording proper cues that are given? You must select one of the …" at bounding box center [413, 356] width 489 height 164
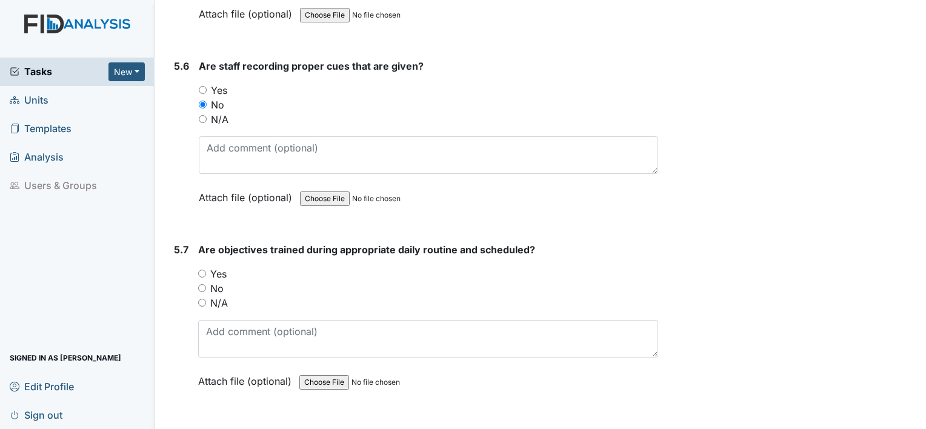
scroll to position [7246, 0]
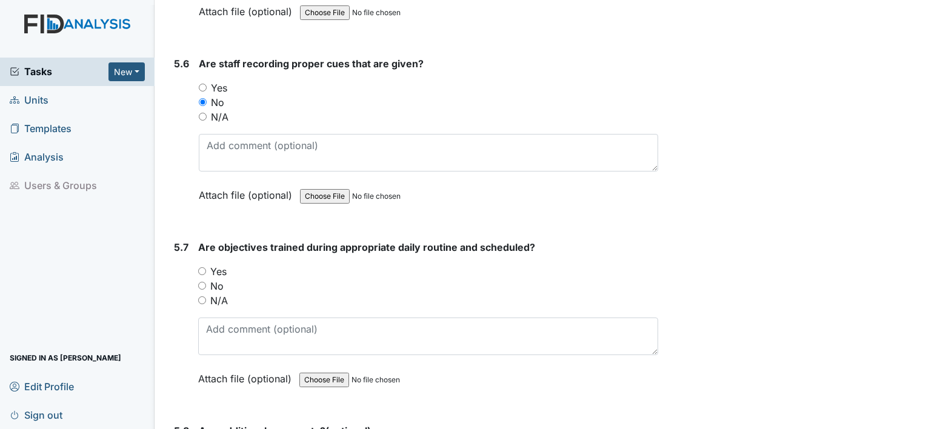
click at [201, 267] on input "Yes" at bounding box center [202, 271] width 8 height 8
radio input "true"
click at [174, 361] on div "5.7" at bounding box center [181, 322] width 15 height 164
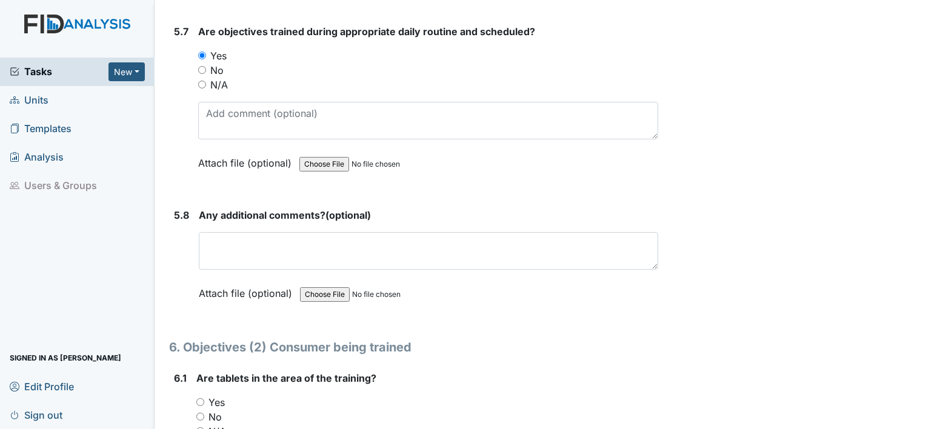
scroll to position [7464, 0]
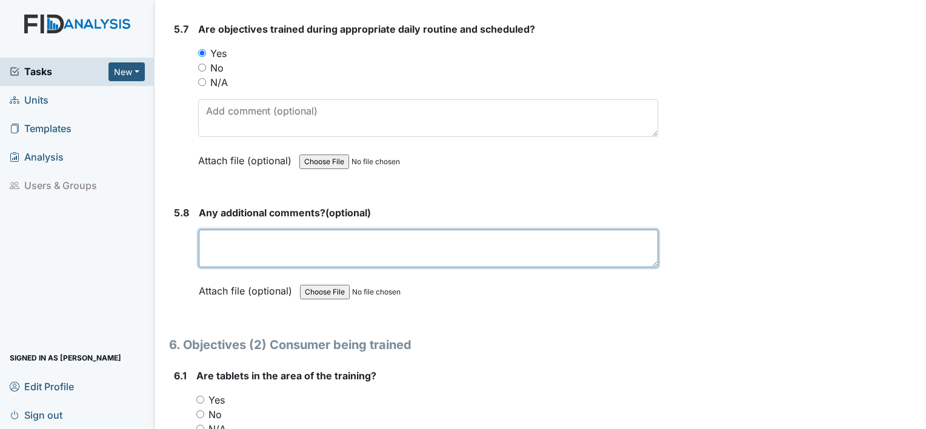
click at [234, 230] on textarea at bounding box center [428, 249] width 459 height 38
type textarea "n"
type textarea "No comments"
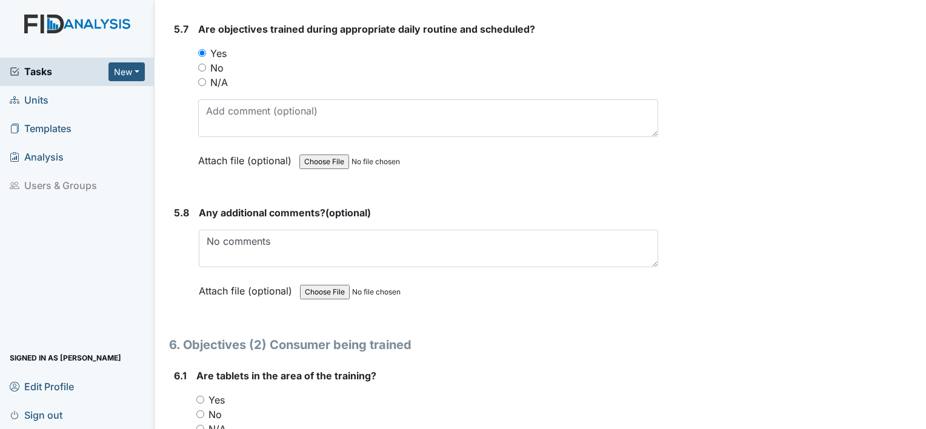
click at [169, 276] on div "5.8 Any additional comments? (optional) No comments This field is required. Att…" at bounding box center [413, 260] width 489 height 111
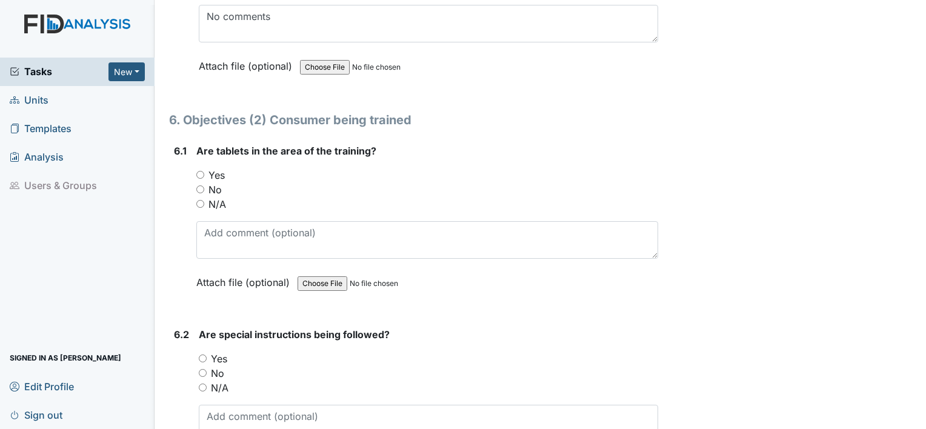
scroll to position [7706, 0]
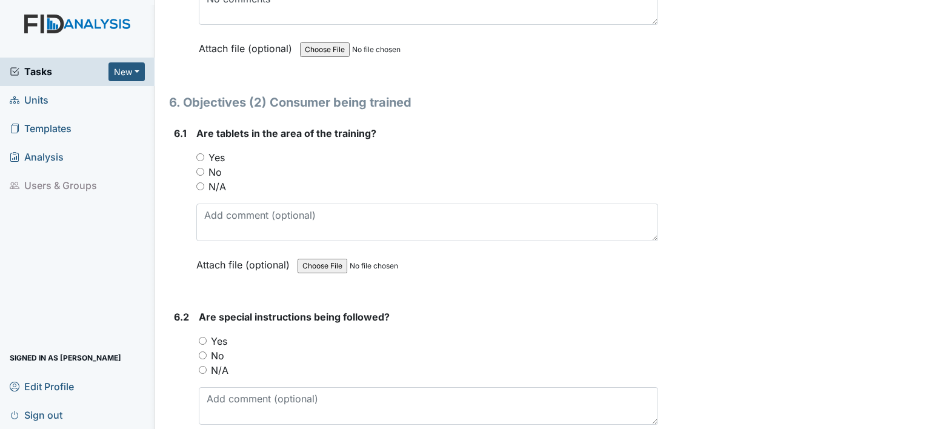
click at [198, 153] on input "Yes" at bounding box center [200, 157] width 8 height 8
radio input "true"
drag, startPoint x: 202, startPoint y: 315, endPoint x: 199, endPoint y: 327, distance: 12.5
click at [199, 351] on input "No" at bounding box center [203, 355] width 8 height 8
radio input "true"
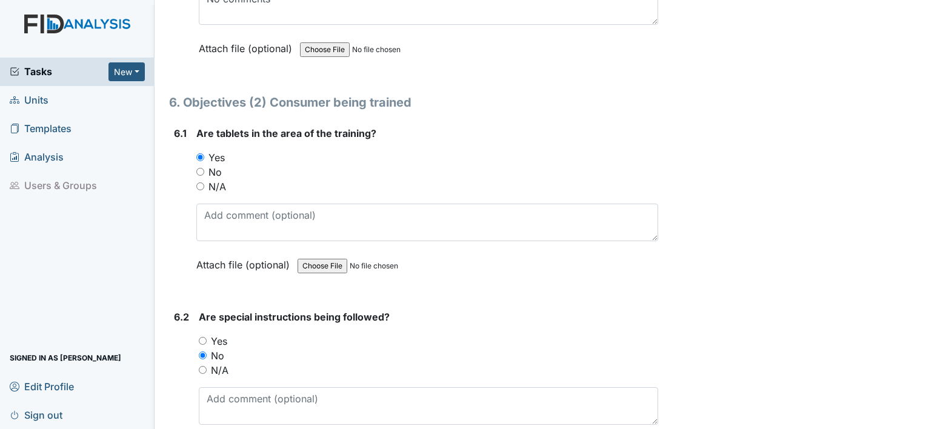
click at [176, 345] on div "6.2" at bounding box center [181, 392] width 15 height 164
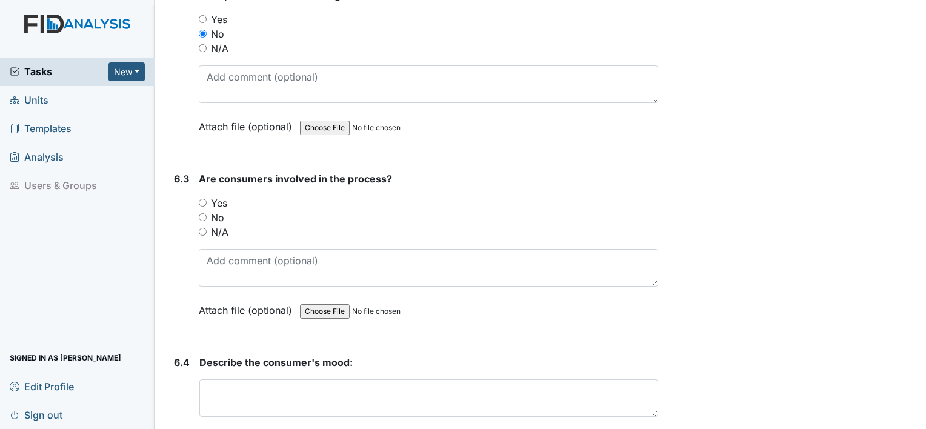
scroll to position [8118, 0]
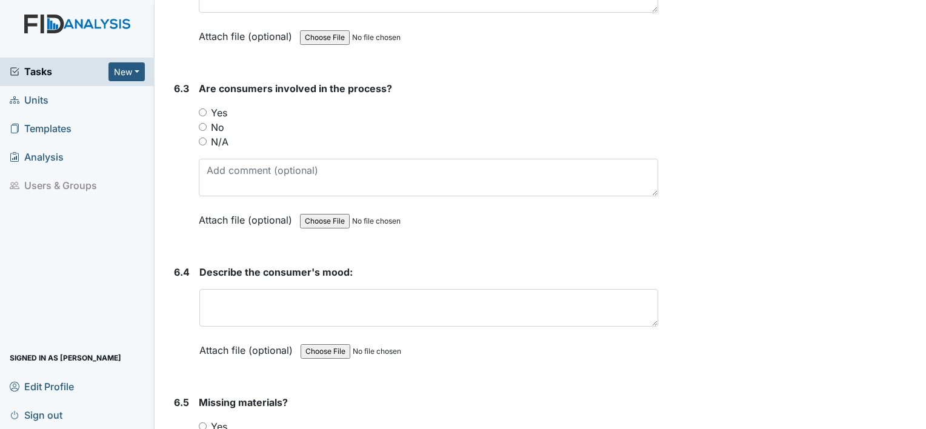
click at [204, 123] on input "No" at bounding box center [203, 127] width 8 height 8
radio input "true"
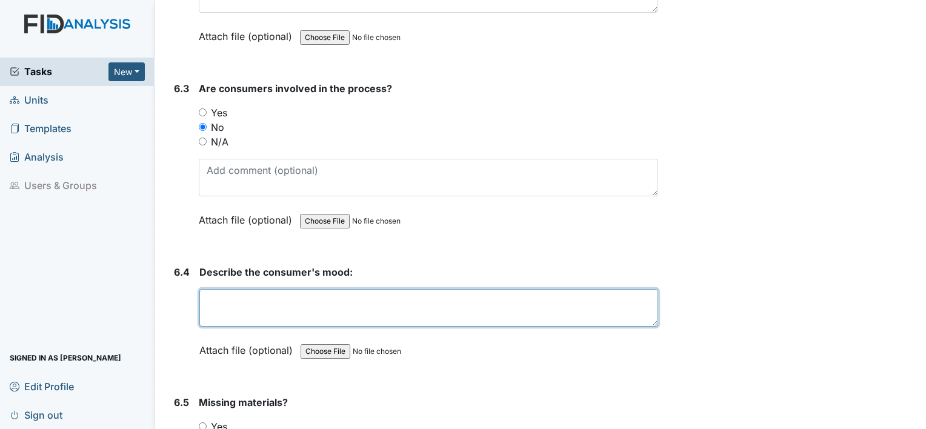
click at [231, 289] on textarea at bounding box center [428, 308] width 459 height 38
type textarea "The consumers in a good mood."
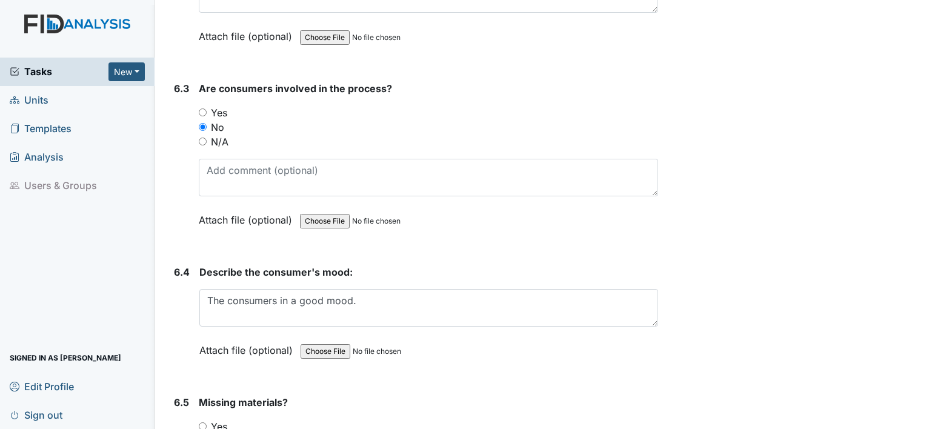
click at [182, 322] on div "6.4" at bounding box center [182, 320] width 16 height 111
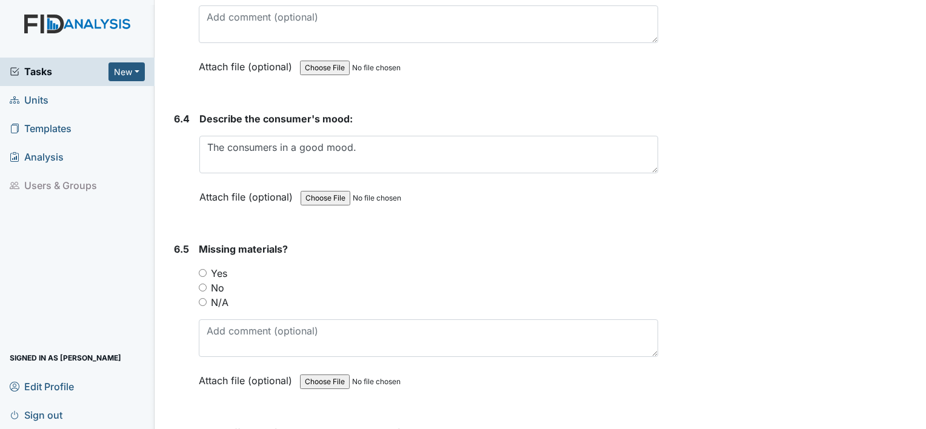
scroll to position [8312, 0]
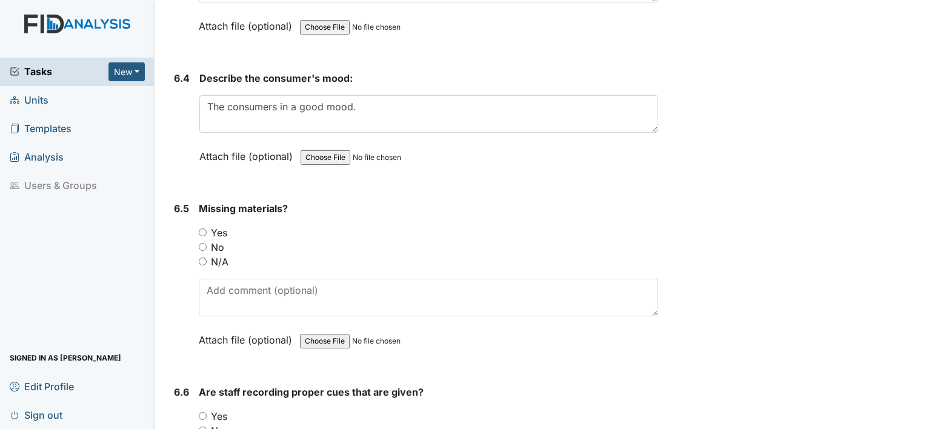
click at [201, 427] on input "No" at bounding box center [203, 431] width 8 height 8
radio input "true"
click at [204, 228] on input "Yes" at bounding box center [203, 232] width 8 height 8
radio input "true"
click at [188, 240] on div "6.5" at bounding box center [181, 283] width 15 height 164
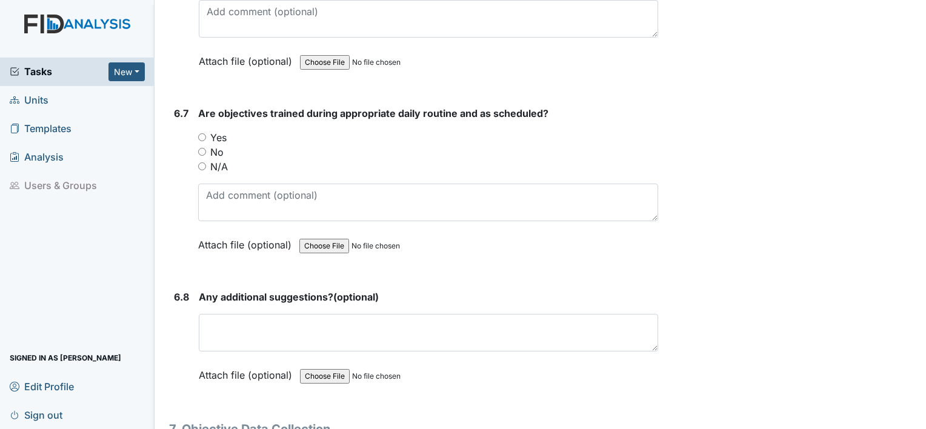
scroll to position [8773, 0]
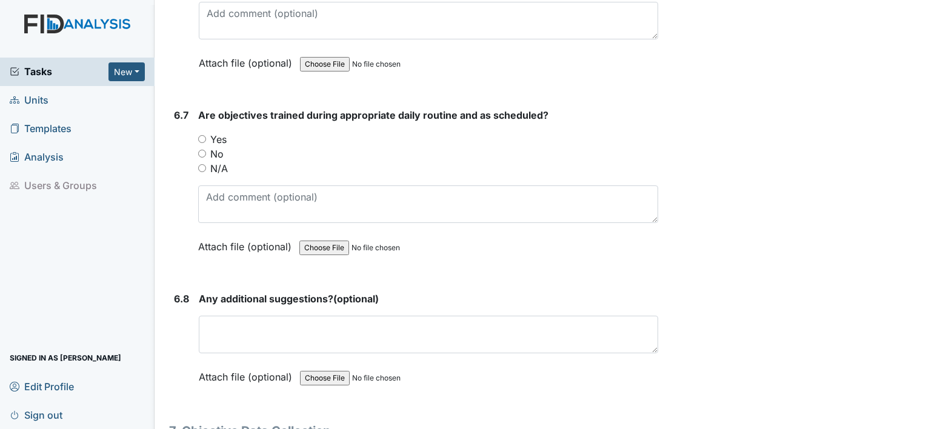
click at [202, 135] on input "Yes" at bounding box center [202, 139] width 8 height 8
radio input "true"
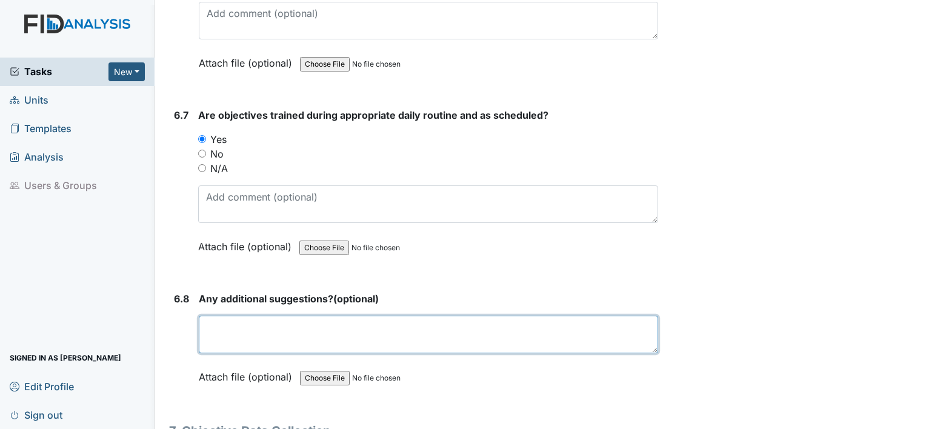
click at [235, 316] on textarea at bounding box center [428, 335] width 459 height 38
type textarea "None"
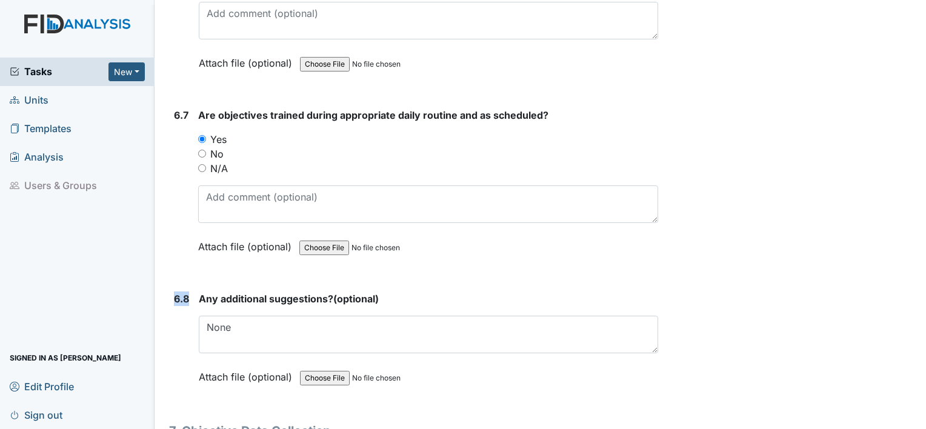
drag, startPoint x: 191, startPoint y: 341, endPoint x: 174, endPoint y: 356, distance: 22.8
click at [174, 356] on div "6.8 Any additional suggestions? (optional) None This field is required. Attach …" at bounding box center [413, 346] width 489 height 111
drag, startPoint x: 174, startPoint y: 356, endPoint x: 165, endPoint y: 360, distance: 10.3
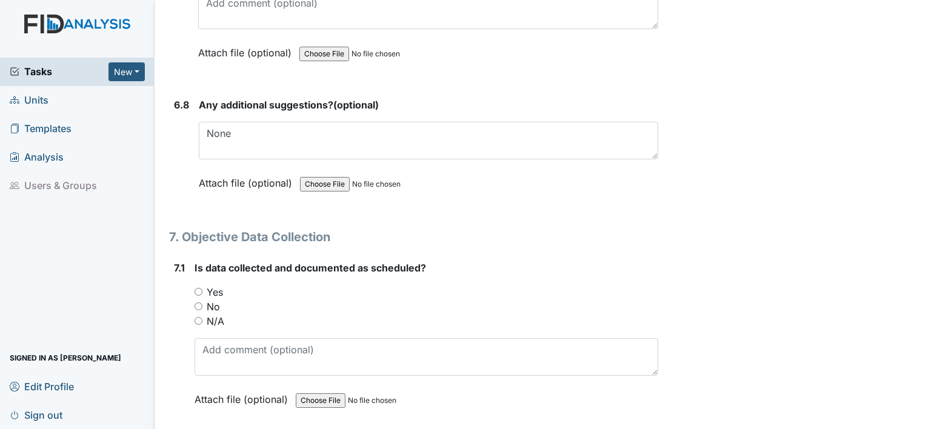
scroll to position [8991, 0]
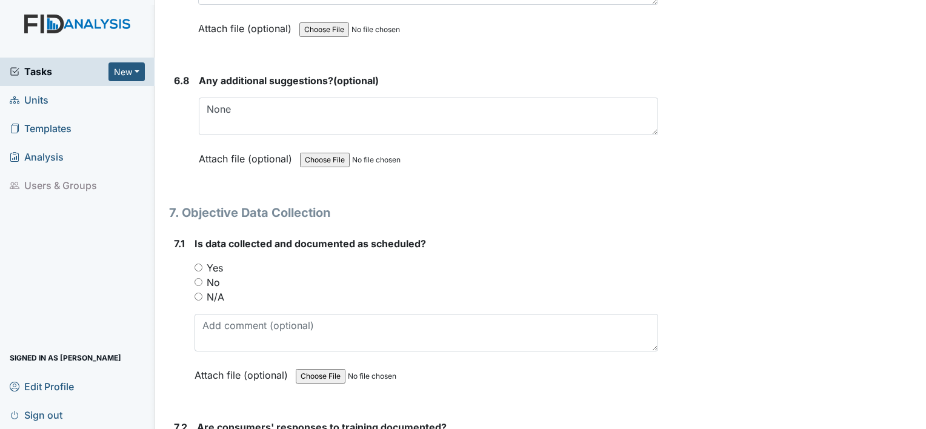
click at [199, 278] on input "No" at bounding box center [198, 282] width 8 height 8
radio input "true"
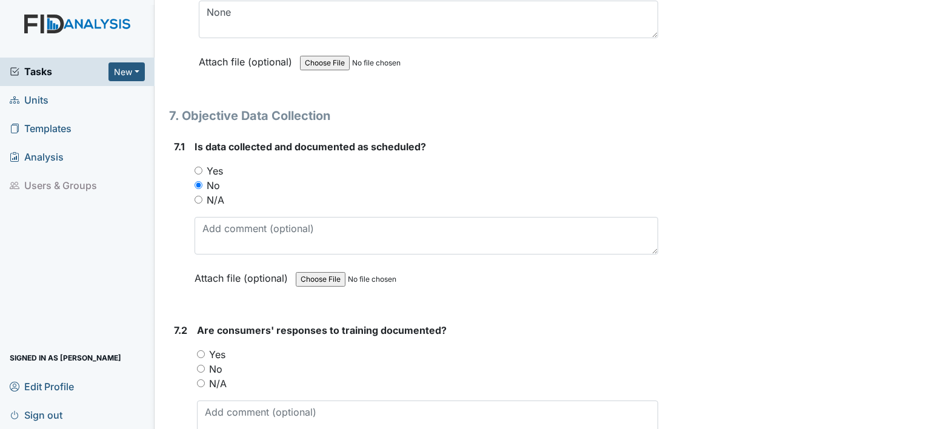
scroll to position [9112, 0]
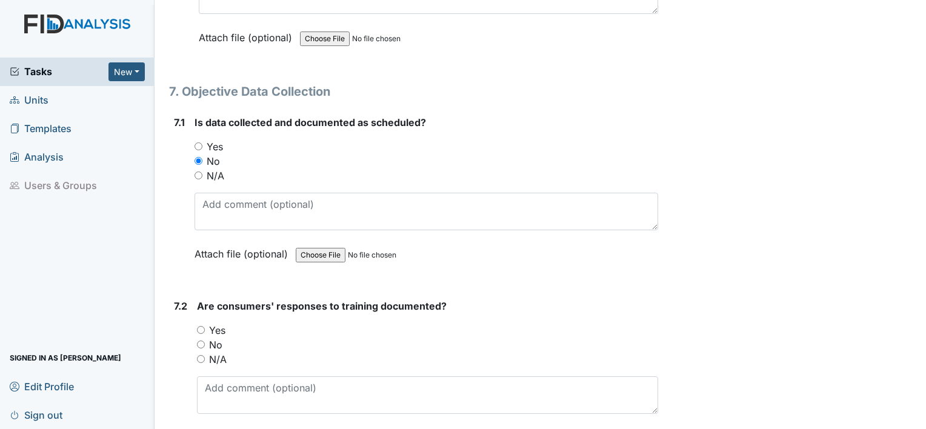
click at [200, 340] on input "No" at bounding box center [201, 344] width 8 height 8
radio input "true"
click at [182, 313] on div "7.2" at bounding box center [180, 381] width 13 height 164
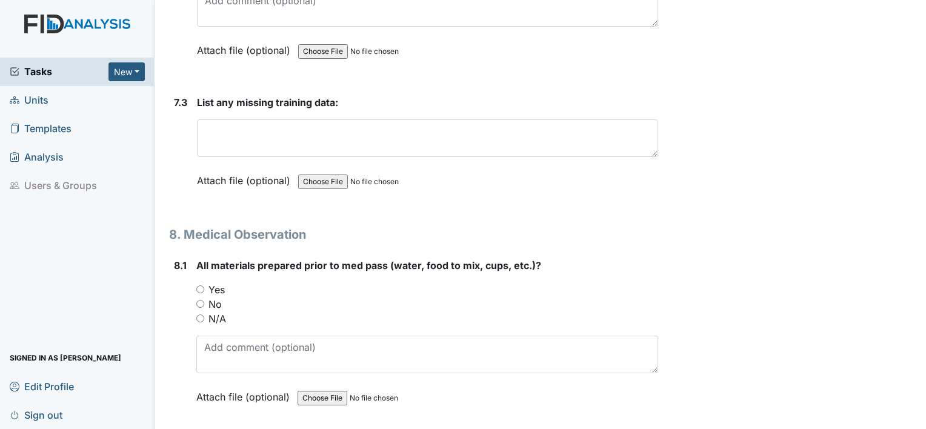
scroll to position [9500, 0]
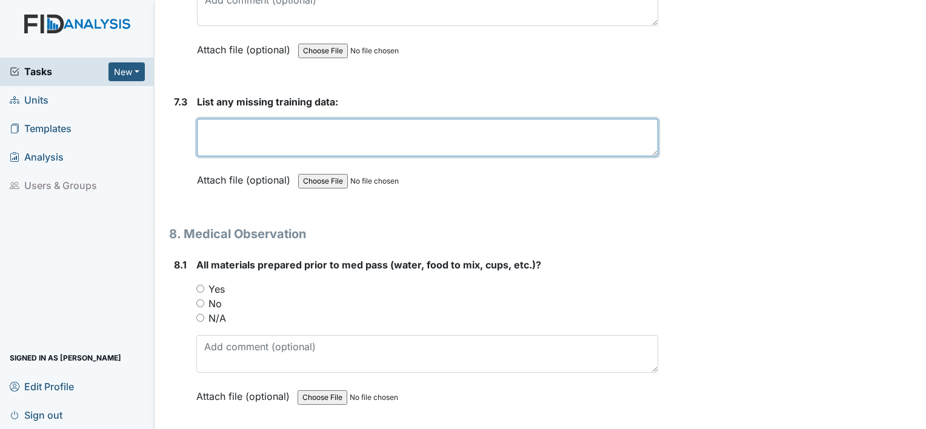
click at [232, 119] on textarea at bounding box center [427, 138] width 461 height 38
type textarea "A few missing"
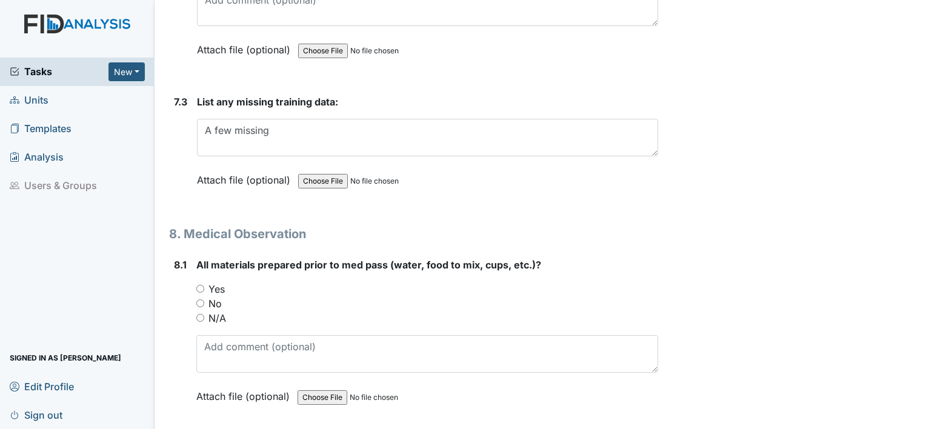
click at [198, 285] on input "Yes" at bounding box center [200, 289] width 8 height 8
radio input "true"
click at [187, 369] on div "8.1 All materials prepared prior to med pass (water, food to mix, cups, etc.)? …" at bounding box center [413, 339] width 489 height 164
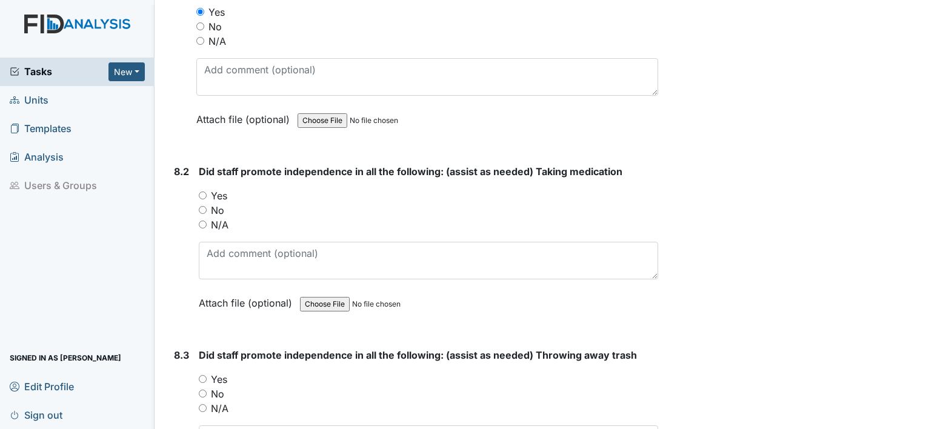
scroll to position [9790, 0]
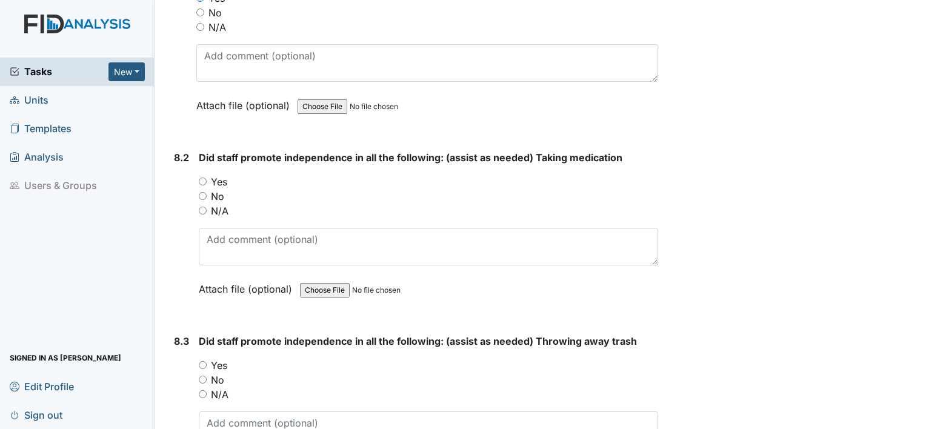
click at [199, 178] on input "Yes" at bounding box center [203, 182] width 8 height 8
radio input "true"
click at [202, 361] on input "Yes" at bounding box center [203, 365] width 8 height 8
radio input "true"
click at [174, 395] on div "8.3" at bounding box center [181, 416] width 15 height 164
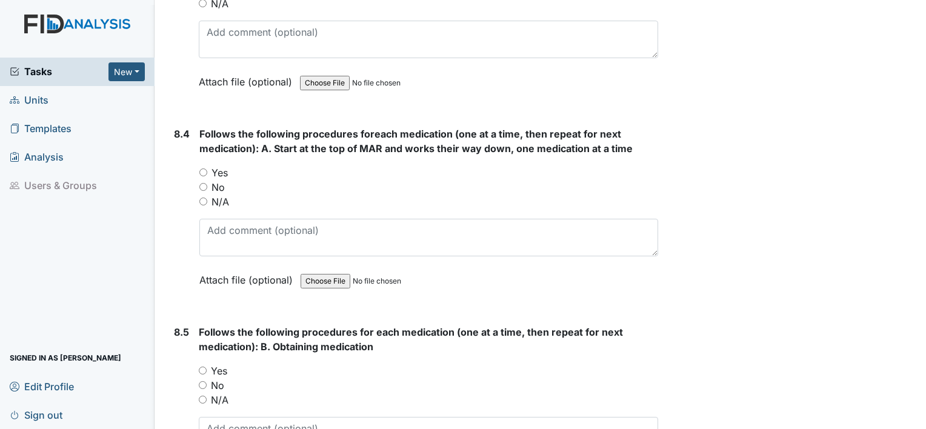
scroll to position [10227, 0]
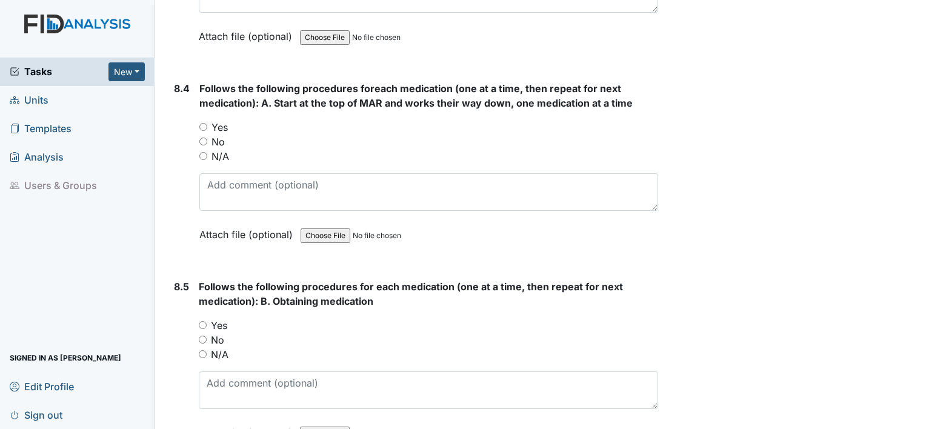
click at [201, 321] on input "Yes" at bounding box center [203, 325] width 8 height 8
radio input "true"
click at [204, 123] on input "Yes" at bounding box center [203, 127] width 8 height 8
radio input "true"
click at [170, 279] on div "8.5 Follows the following procedures for each medication (one at a time, then r…" at bounding box center [413, 368] width 489 height 179
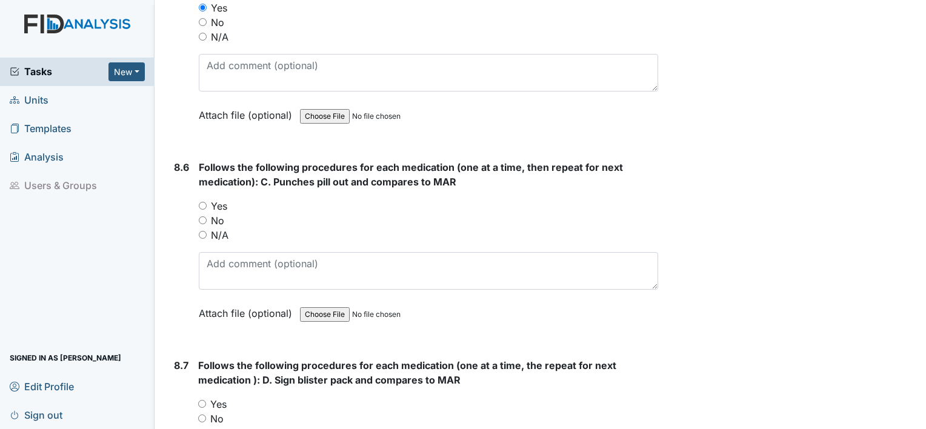
scroll to position [10566, 0]
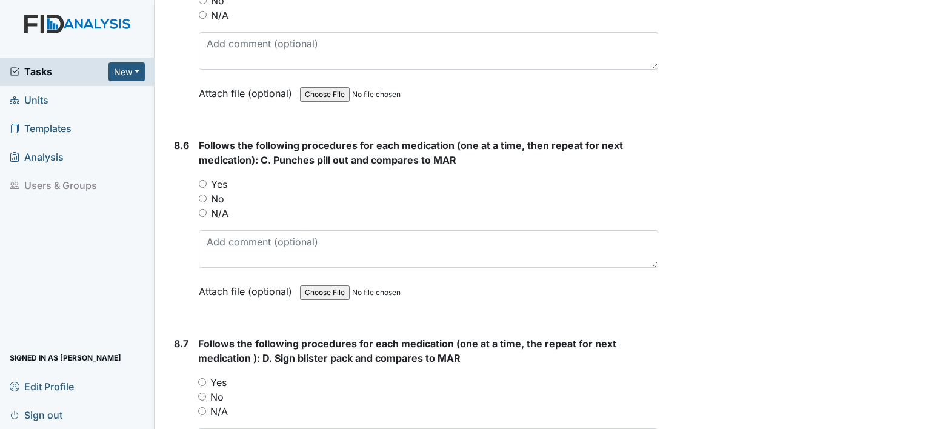
click at [202, 378] on input "Yes" at bounding box center [202, 382] width 8 height 8
radio input "true"
click at [201, 180] on input "Yes" at bounding box center [203, 184] width 8 height 8
radio input "true"
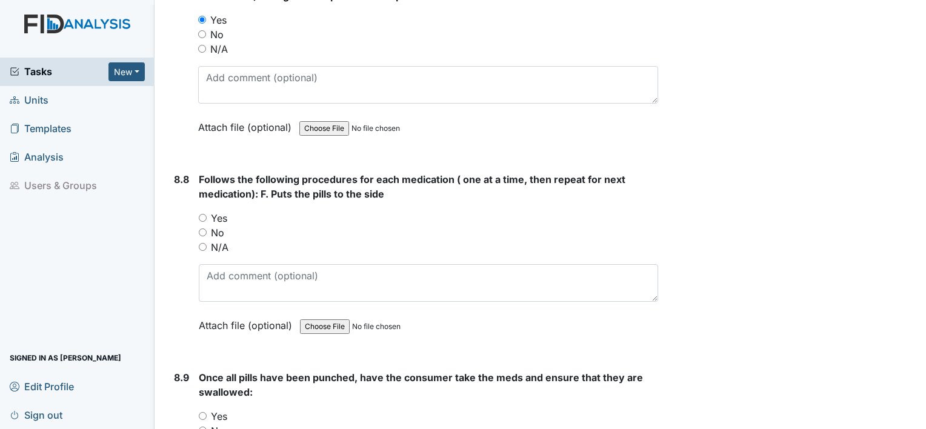
scroll to position [10929, 0]
click at [202, 213] on input "Yes" at bounding box center [203, 217] width 8 height 8
radio input "true"
click at [203, 411] on input "Yes" at bounding box center [203, 415] width 8 height 8
radio input "true"
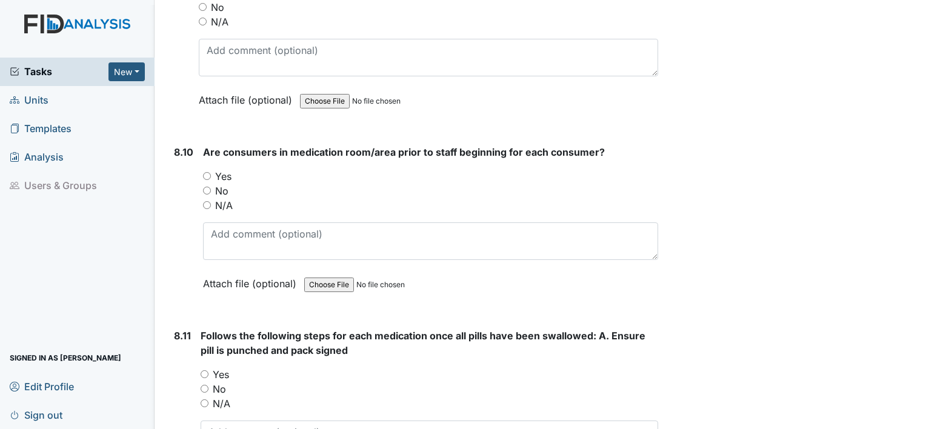
scroll to position [11366, 0]
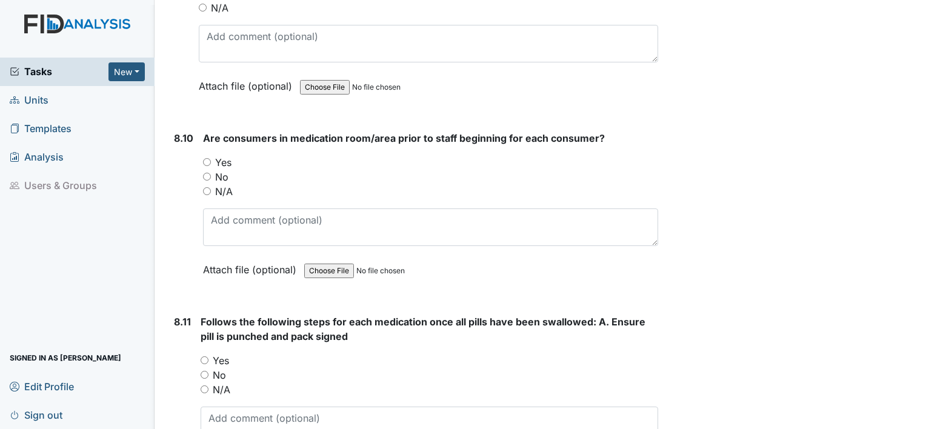
click at [204, 356] on input "Yes" at bounding box center [205, 360] width 8 height 8
radio input "true"
click at [206, 158] on input "Yes" at bounding box center [207, 162] width 8 height 8
radio input "true"
click at [184, 49] on div "8.9" at bounding box center [181, 22] width 15 height 179
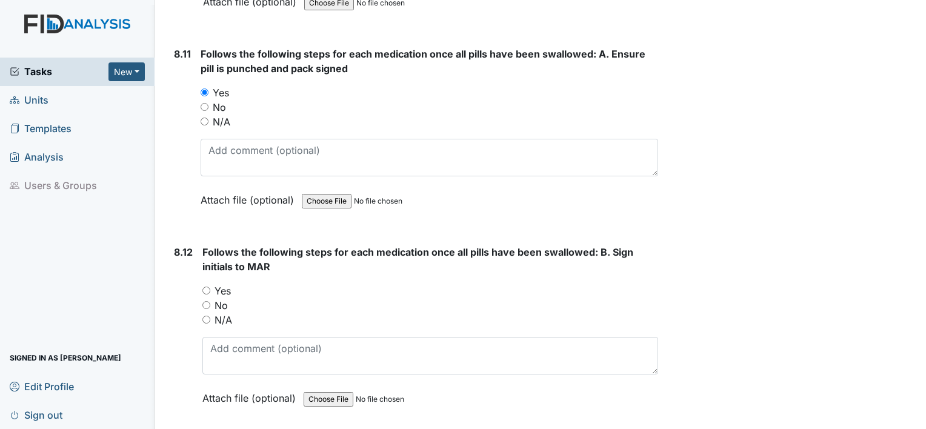
scroll to position [11632, 0]
click at [184, 49] on div "8.11" at bounding box center [182, 137] width 17 height 179
click at [204, 288] on input "Yes" at bounding box center [206, 292] width 8 height 8
radio input "true"
click at [170, 332] on div "8.12 Follows the following steps for each medication once all pills have been s…" at bounding box center [413, 335] width 489 height 179
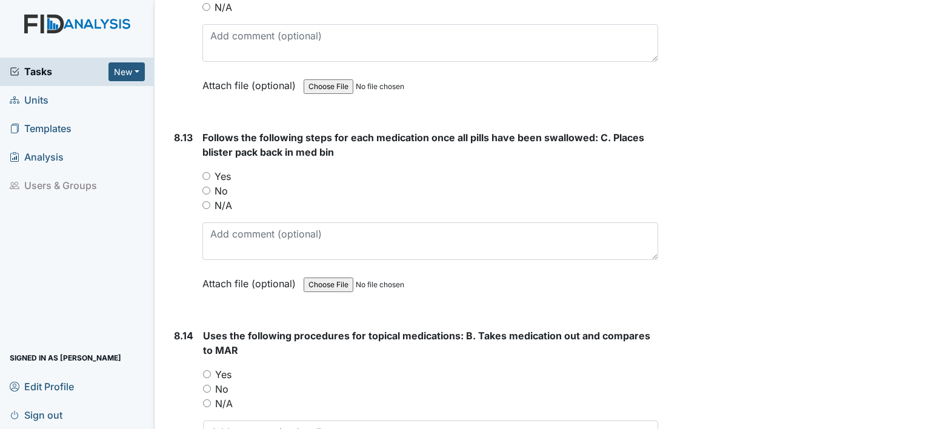
scroll to position [11947, 0]
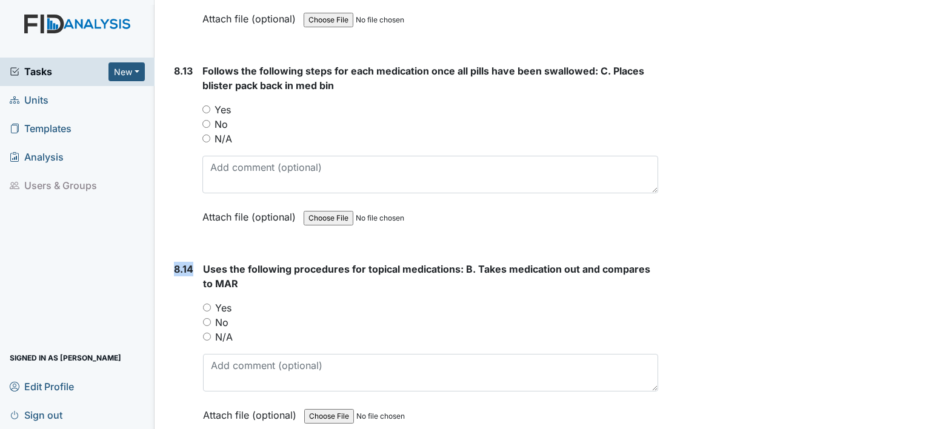
click at [174, 361] on div "8.14 Uses the following procedures for topical medications: B. Takes medication…" at bounding box center [413, 351] width 489 height 179
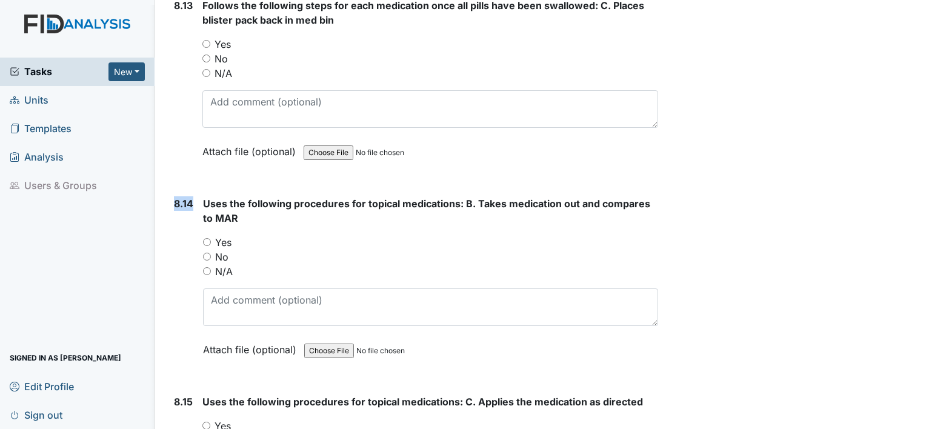
scroll to position [12117, 0]
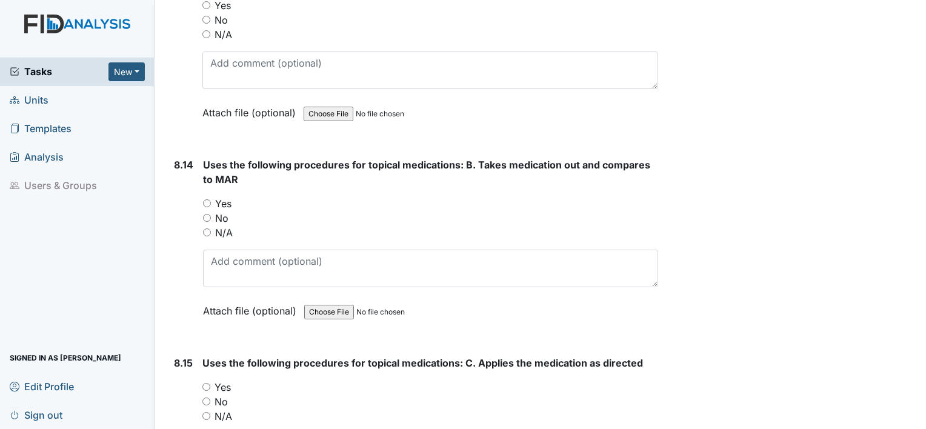
click at [171, 173] on div "8.14 Uses the following procedures for topical medications: B. Takes medication…" at bounding box center [413, 247] width 489 height 179
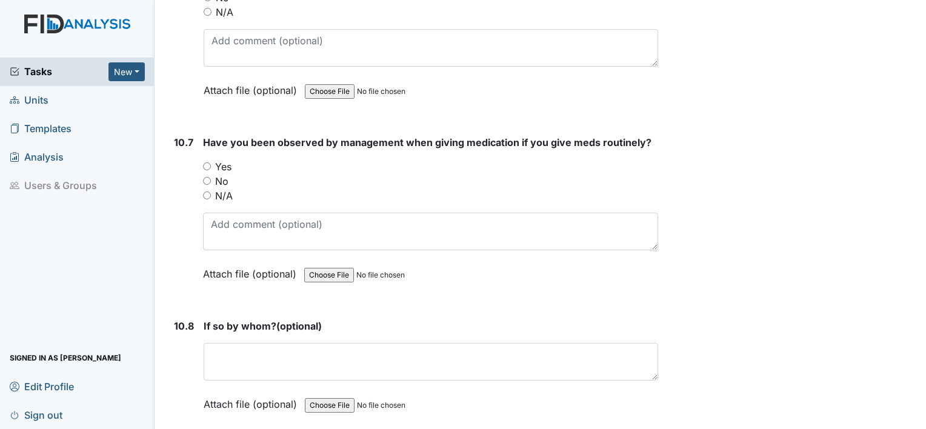
scroll to position [16240, 0]
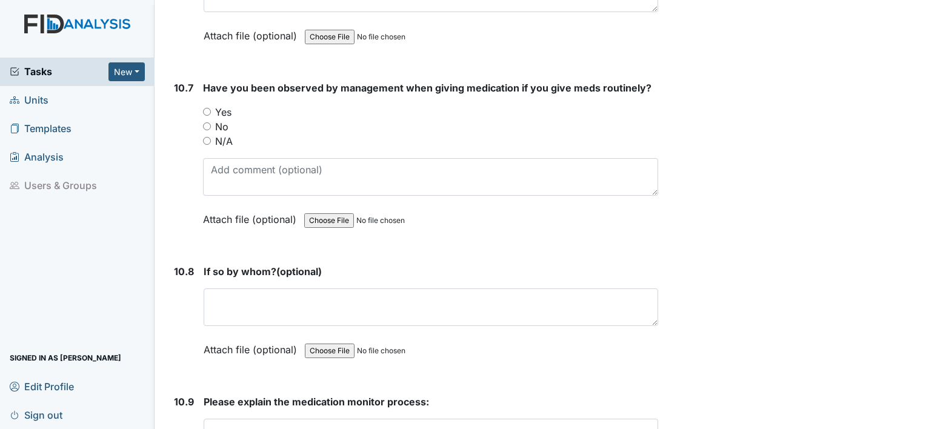
click at [221, 134] on label "N/A" at bounding box center [224, 141] width 18 height 15
click at [211, 137] on input "N/A" at bounding box center [207, 141] width 8 height 8
radio input "true"
click at [206, 108] on input "Yes" at bounding box center [207, 112] width 8 height 8
radio input "true"
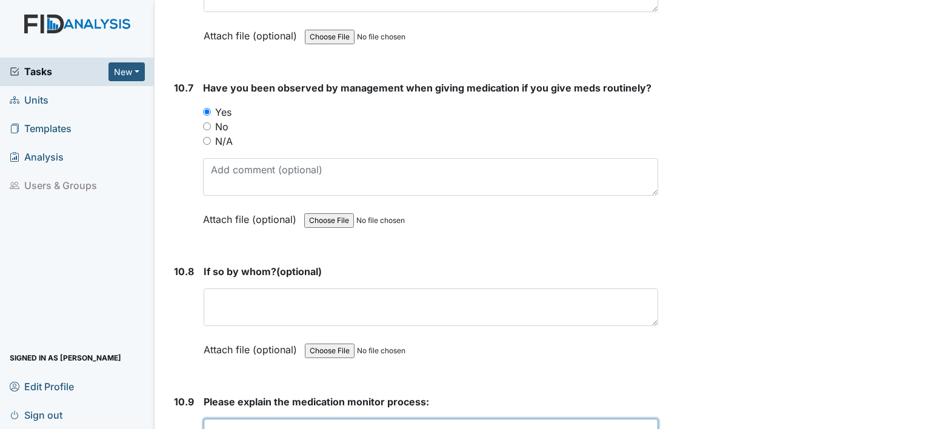
click at [243, 419] on textarea at bounding box center [431, 438] width 454 height 38
type textarea "Calling each individual into the med room wash your hands and have"
click at [513, 134] on div "N/A" at bounding box center [430, 141] width 455 height 15
